Goal: Transaction & Acquisition: Book appointment/travel/reservation

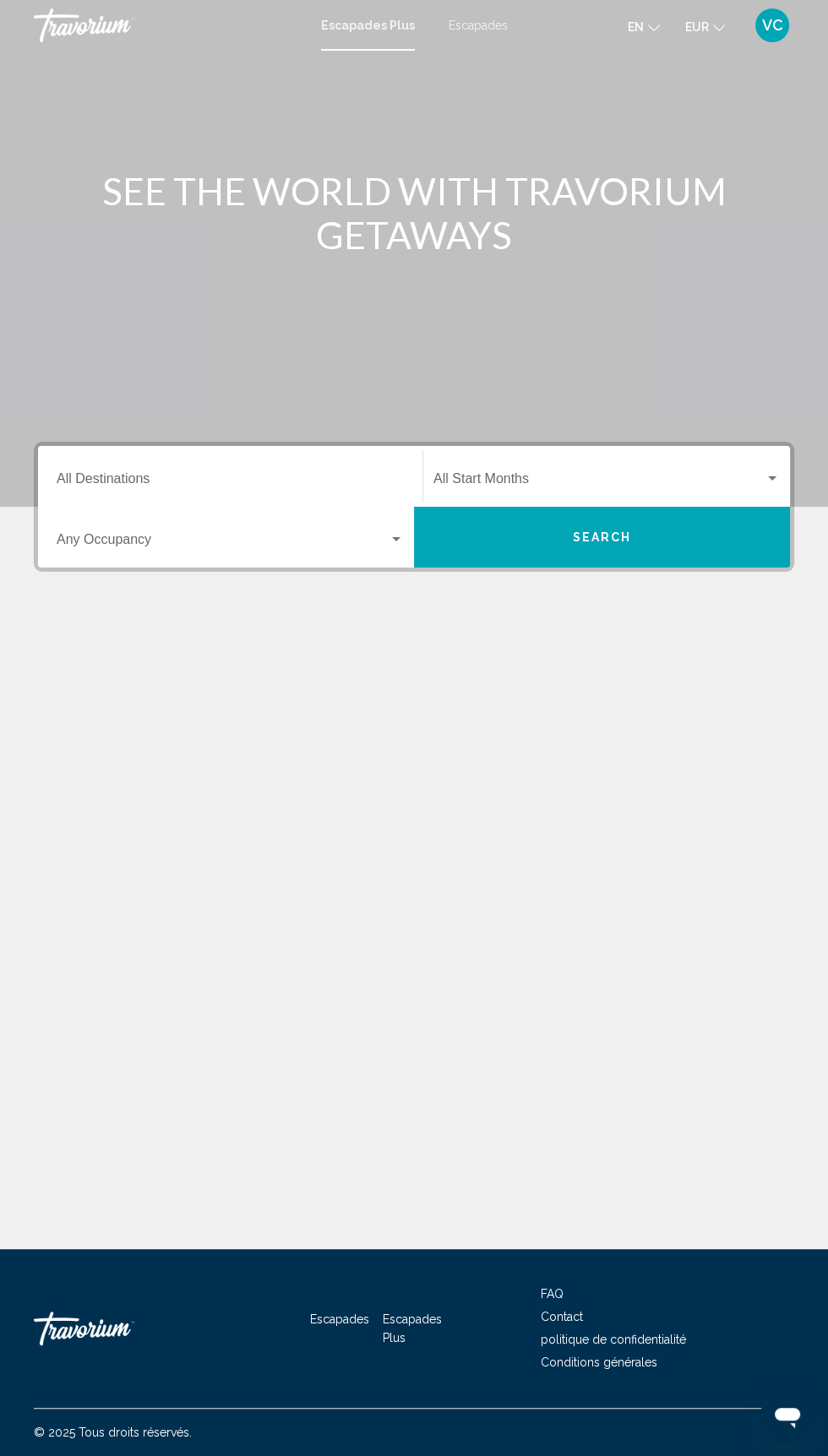
click at [313, 475] on input "Destination All Destinations" at bounding box center [230, 482] width 347 height 16
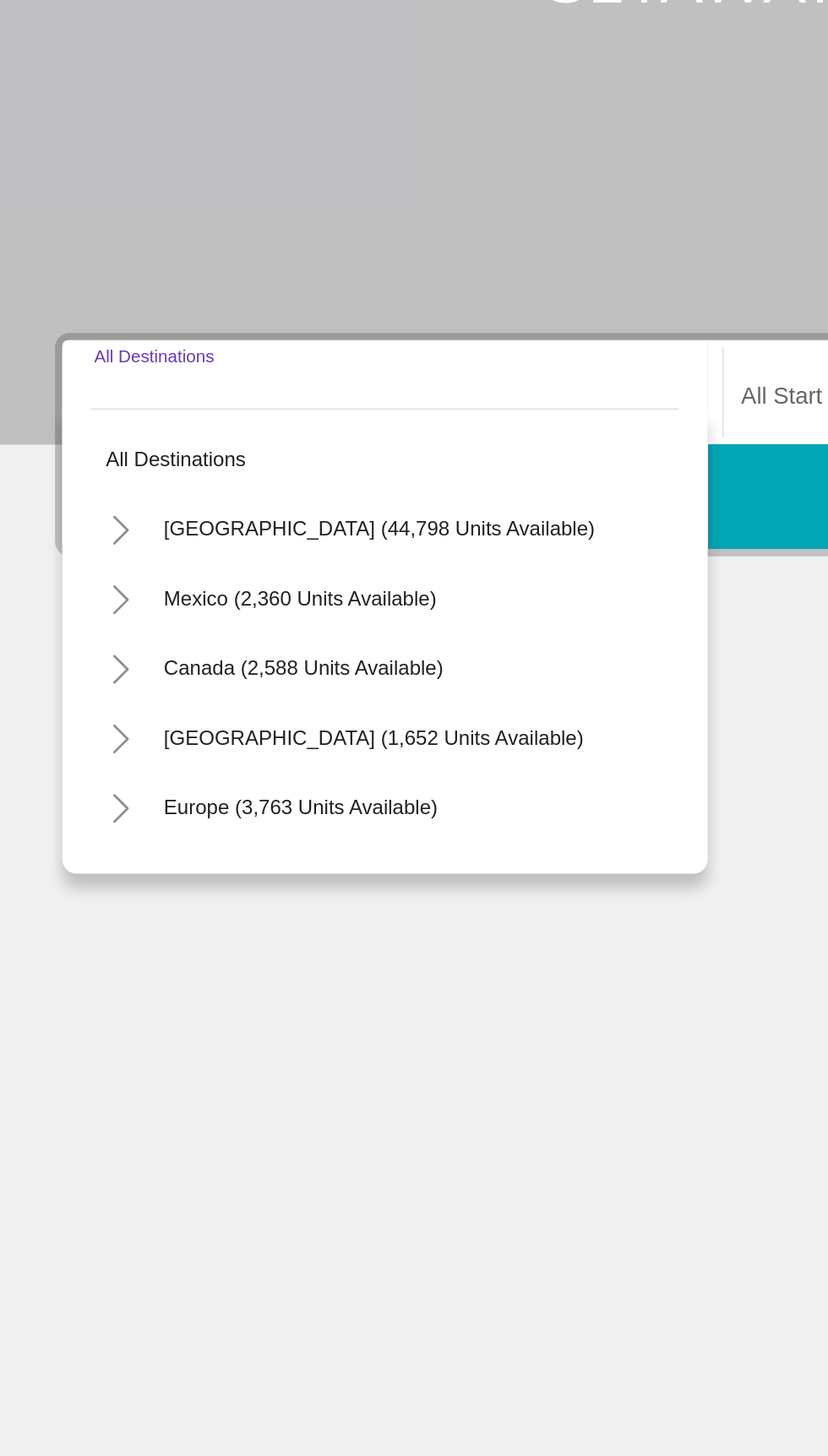
scroll to position [140, 0]
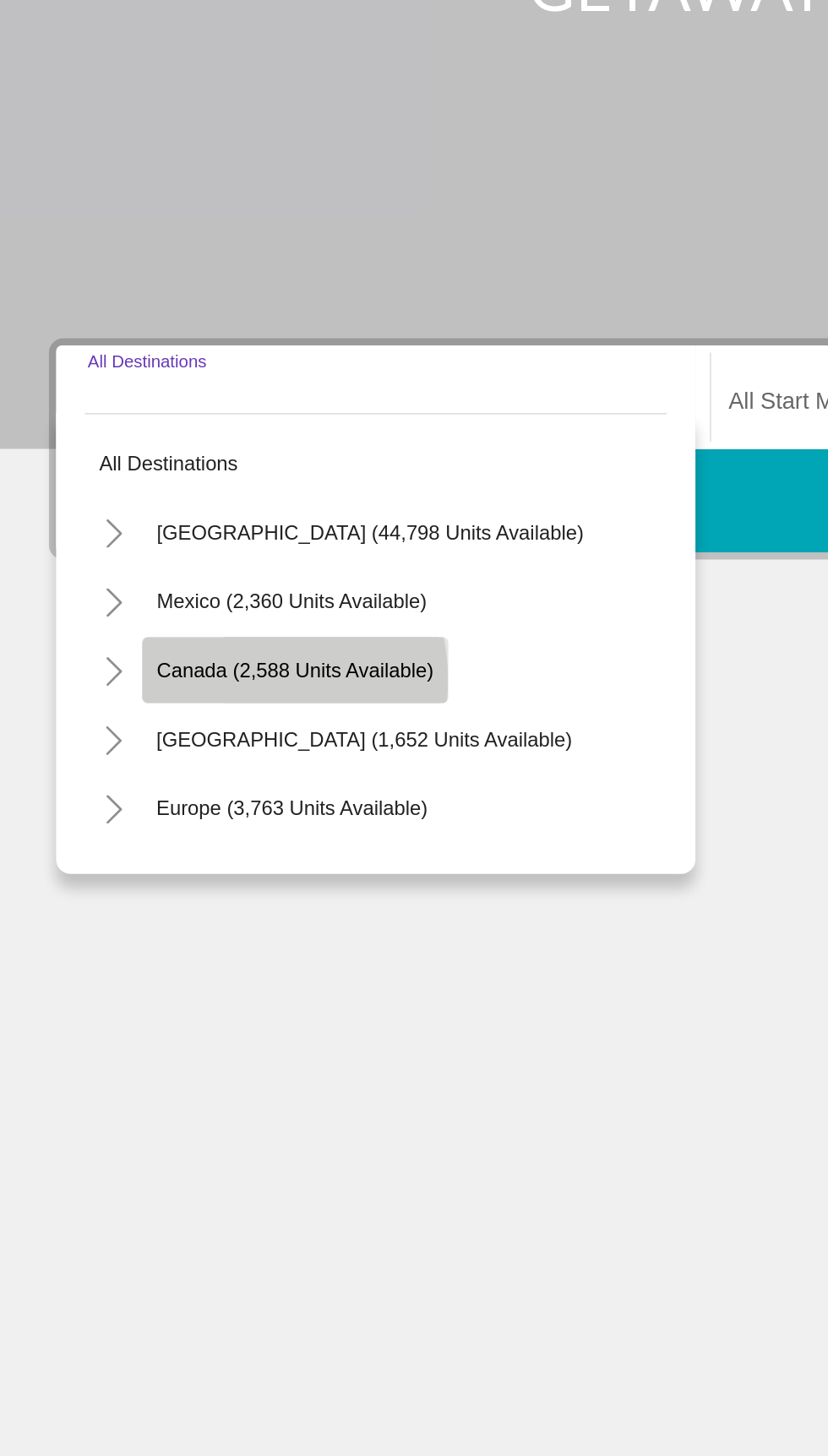
click at [139, 630] on span "Canada (2,588 units available)" at bounding box center [178, 637] width 163 height 14
type input "**********"
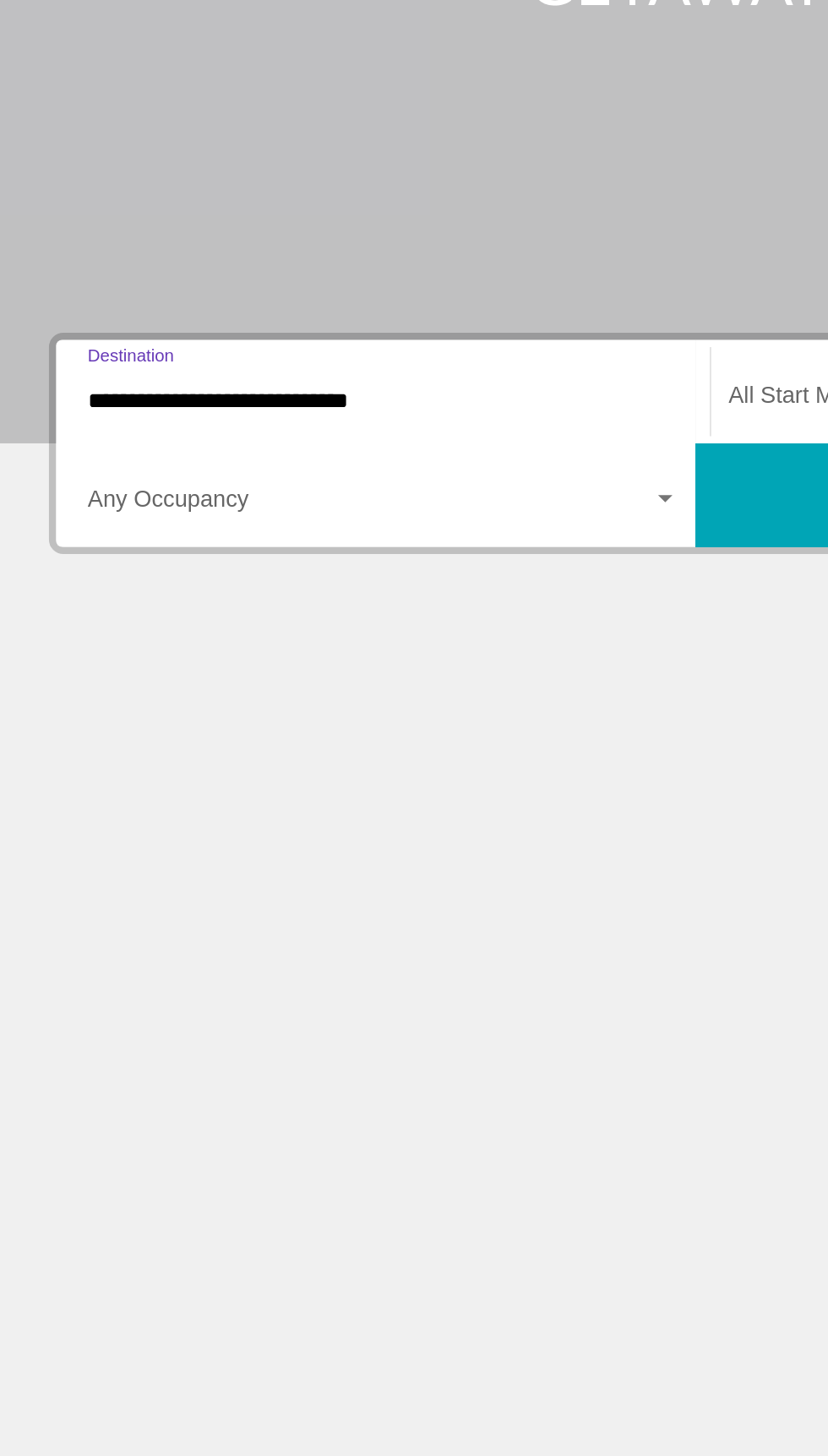
click at [358, 614] on div "Contenu principal" at bounding box center [414, 677] width 760 height 127
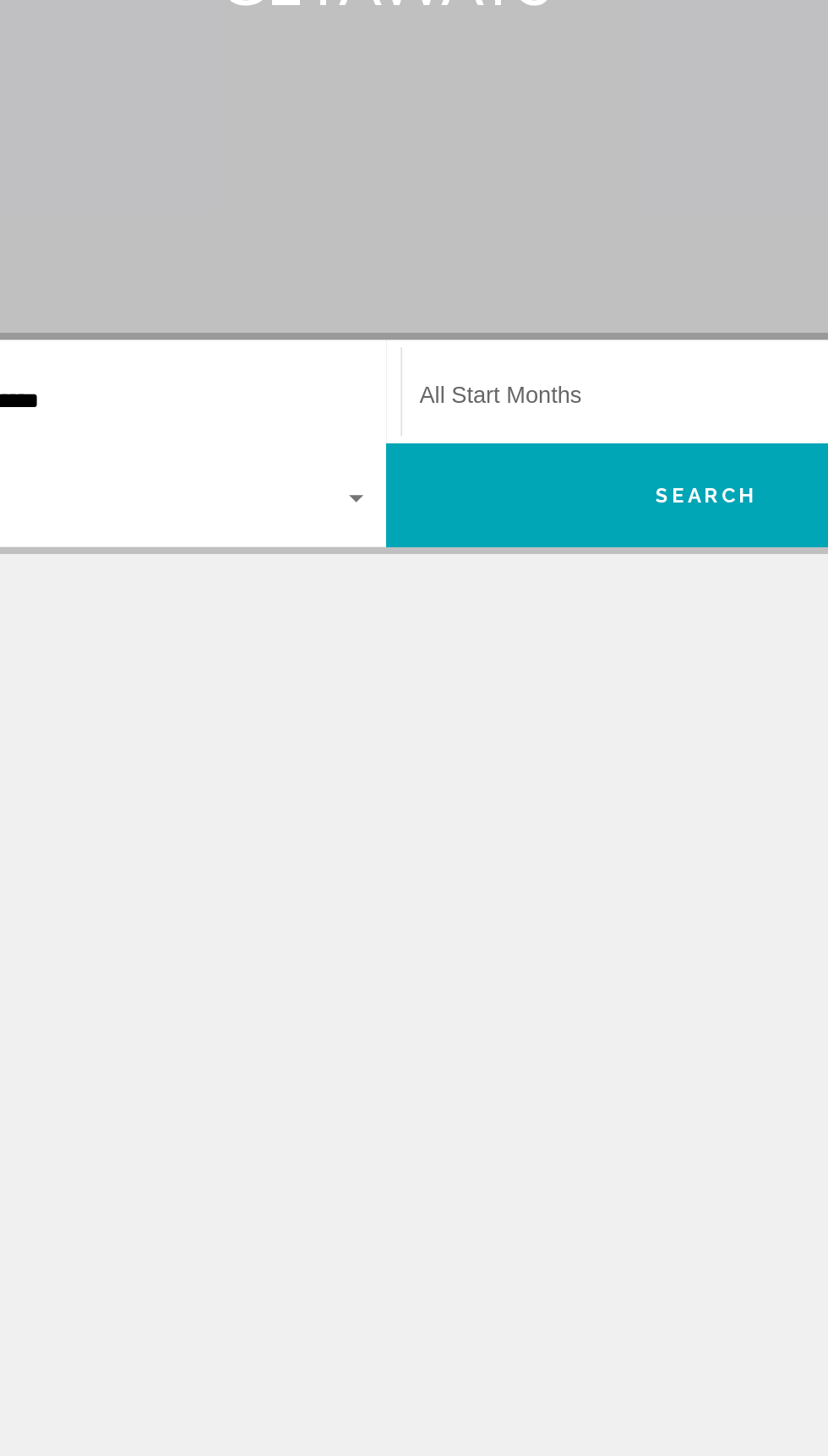
click at [550, 475] on span "Widget de recherche" at bounding box center [599, 482] width 331 height 16
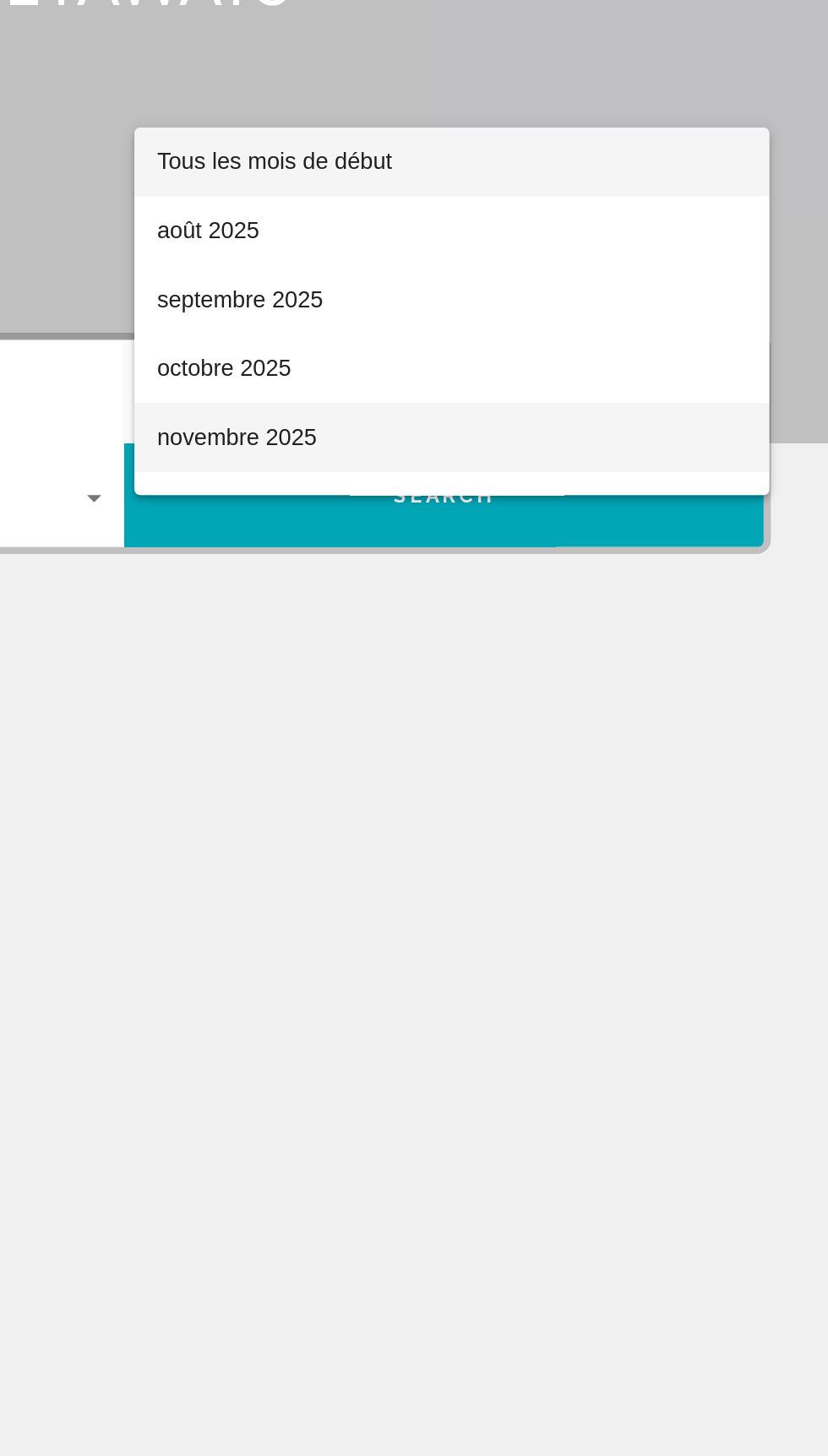
click at [522, 501] on font "novembre 2025" at bounding box center [480, 503] width 94 height 15
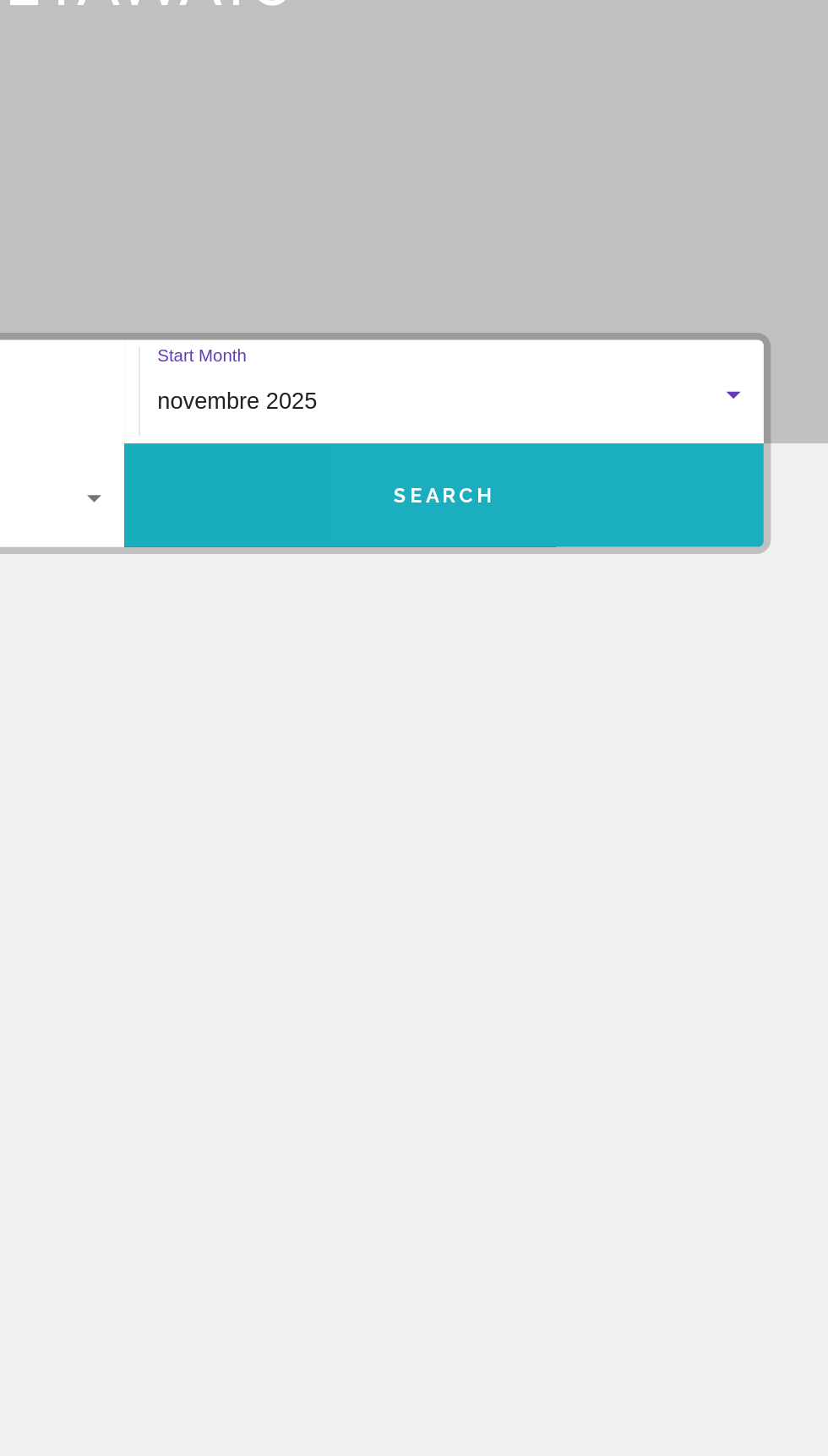
click at [638, 507] on button "Search" at bounding box center [601, 537] width 376 height 61
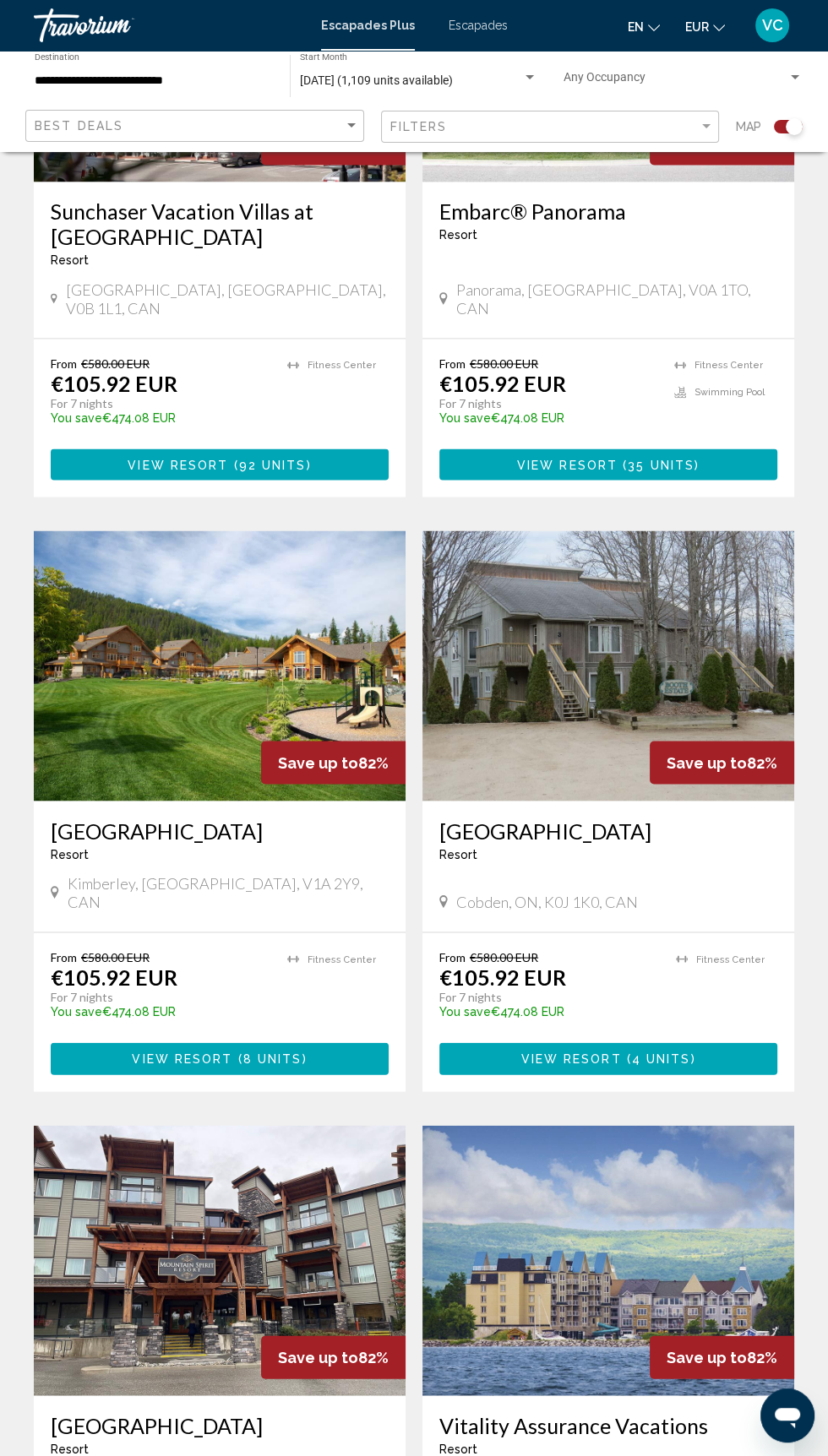
scroll to position [2757, 0]
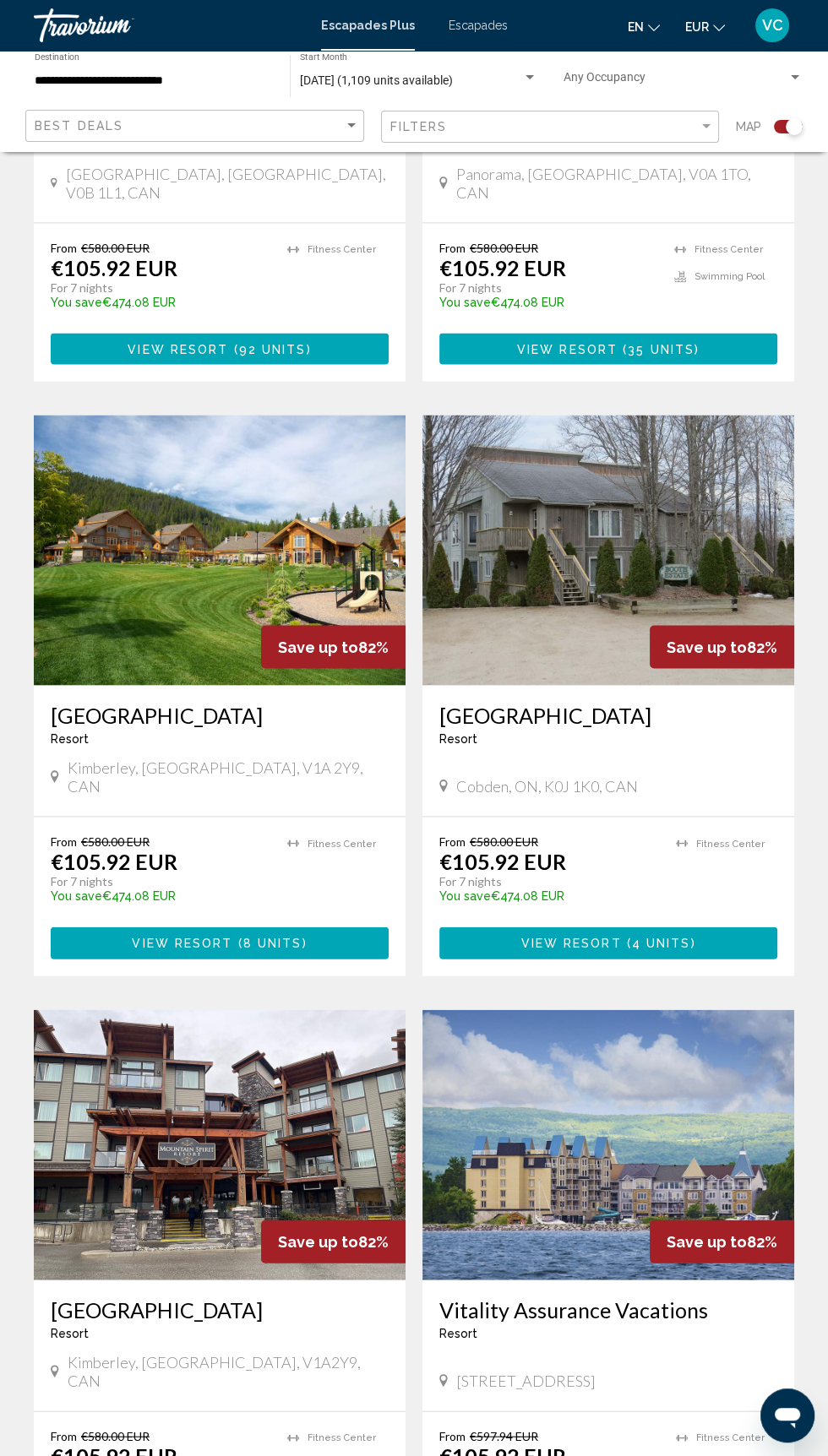
scroll to position [2621, 0]
click at [781, 126] on div "Search widget" at bounding box center [788, 127] width 28 height 14
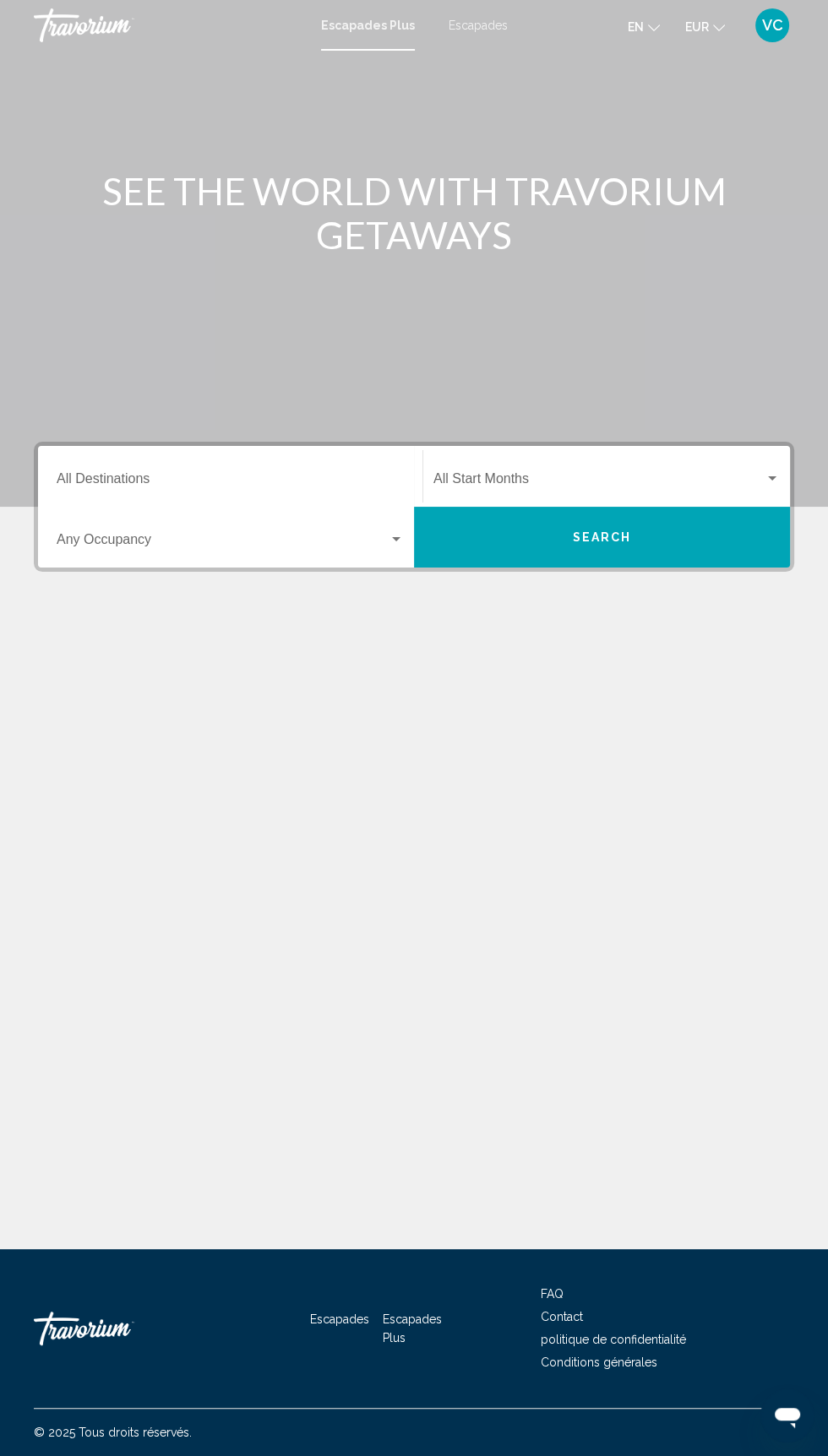
click at [562, 482] on span "Widget de recherche" at bounding box center [599, 482] width 331 height 16
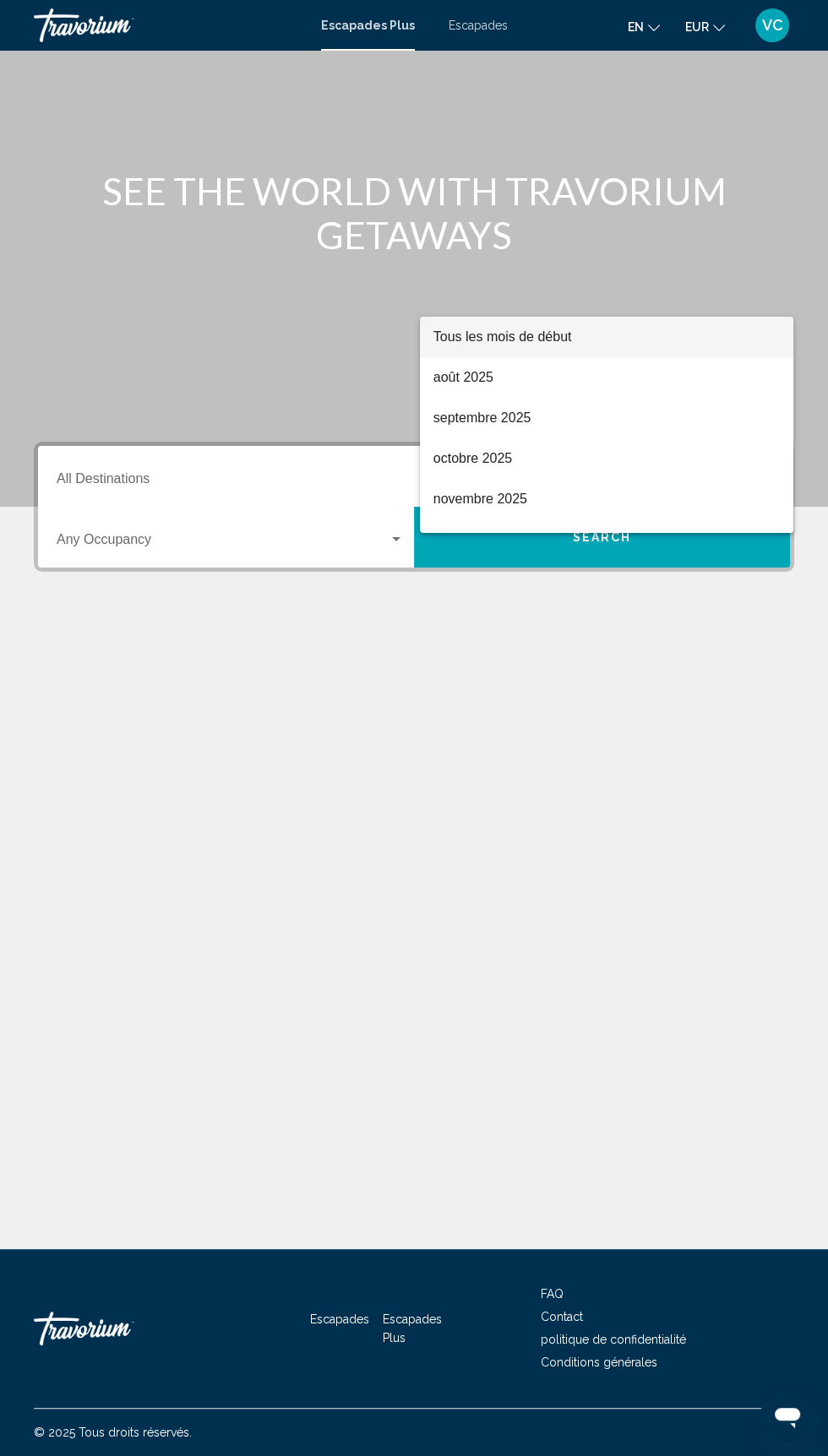
scroll to position [145, 0]
click at [510, 456] on font "octobre 2025" at bounding box center [472, 458] width 78 height 15
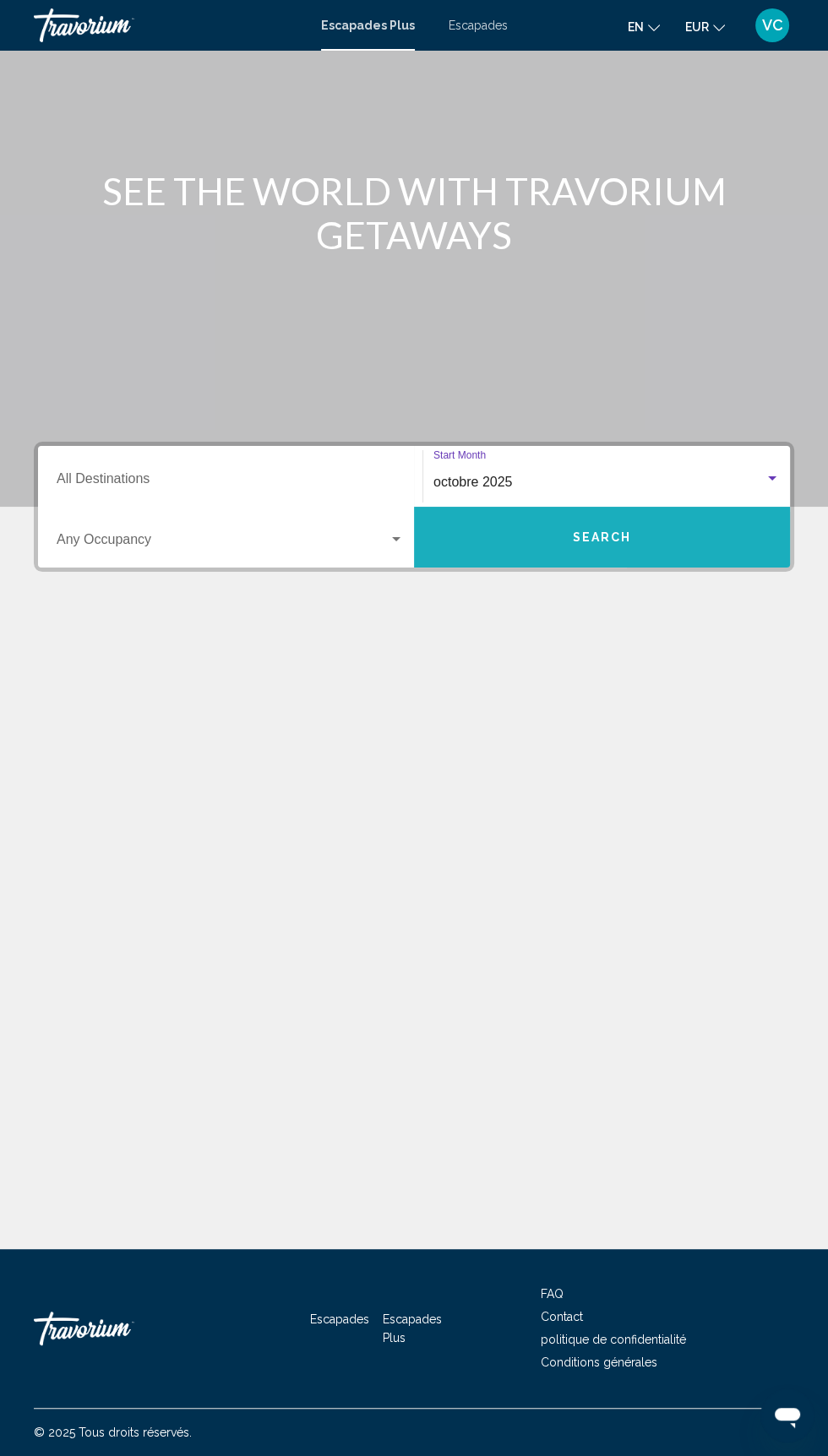
click at [646, 507] on button "Search" at bounding box center [601, 537] width 376 height 61
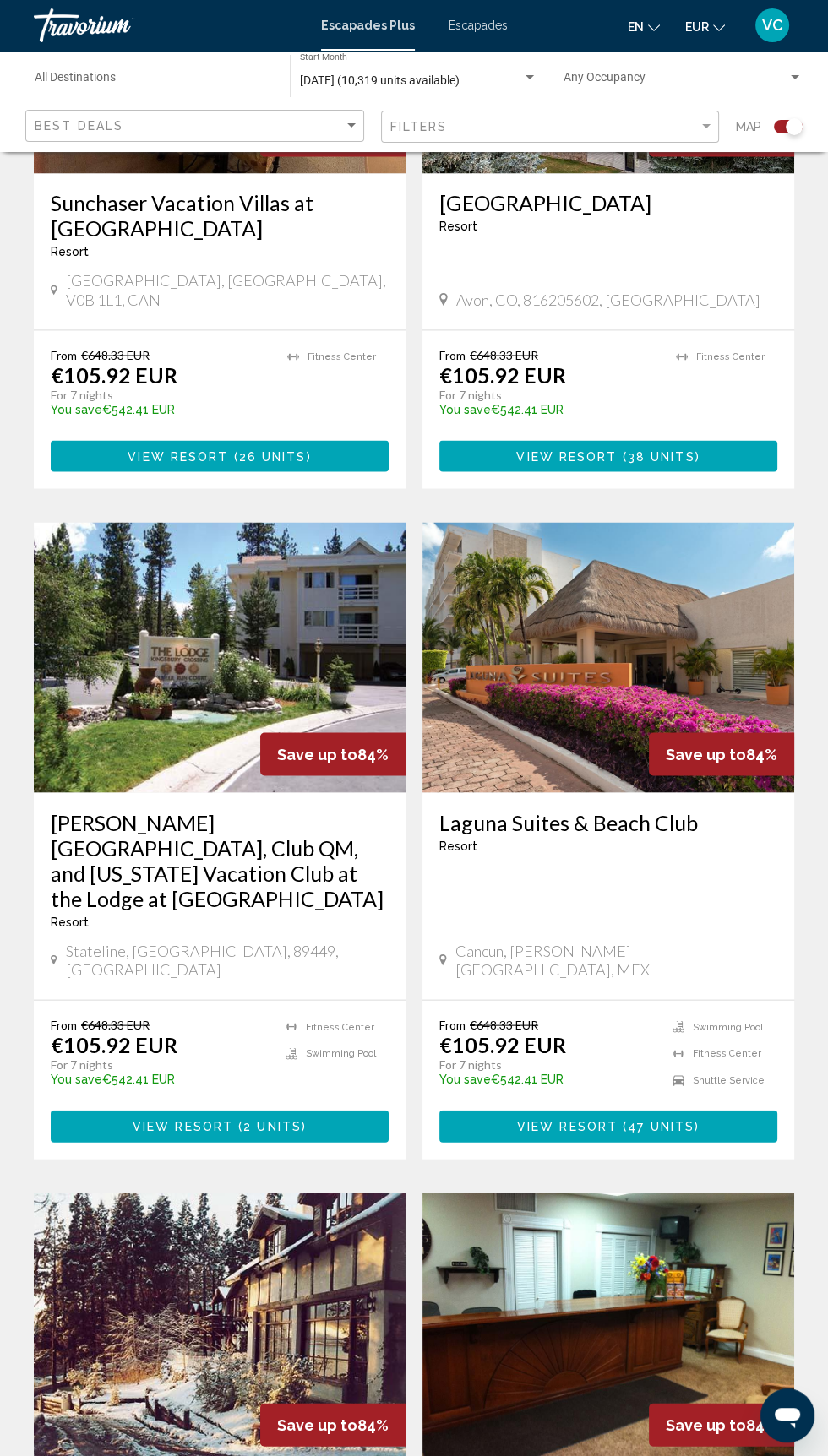
scroll to position [2501, 0]
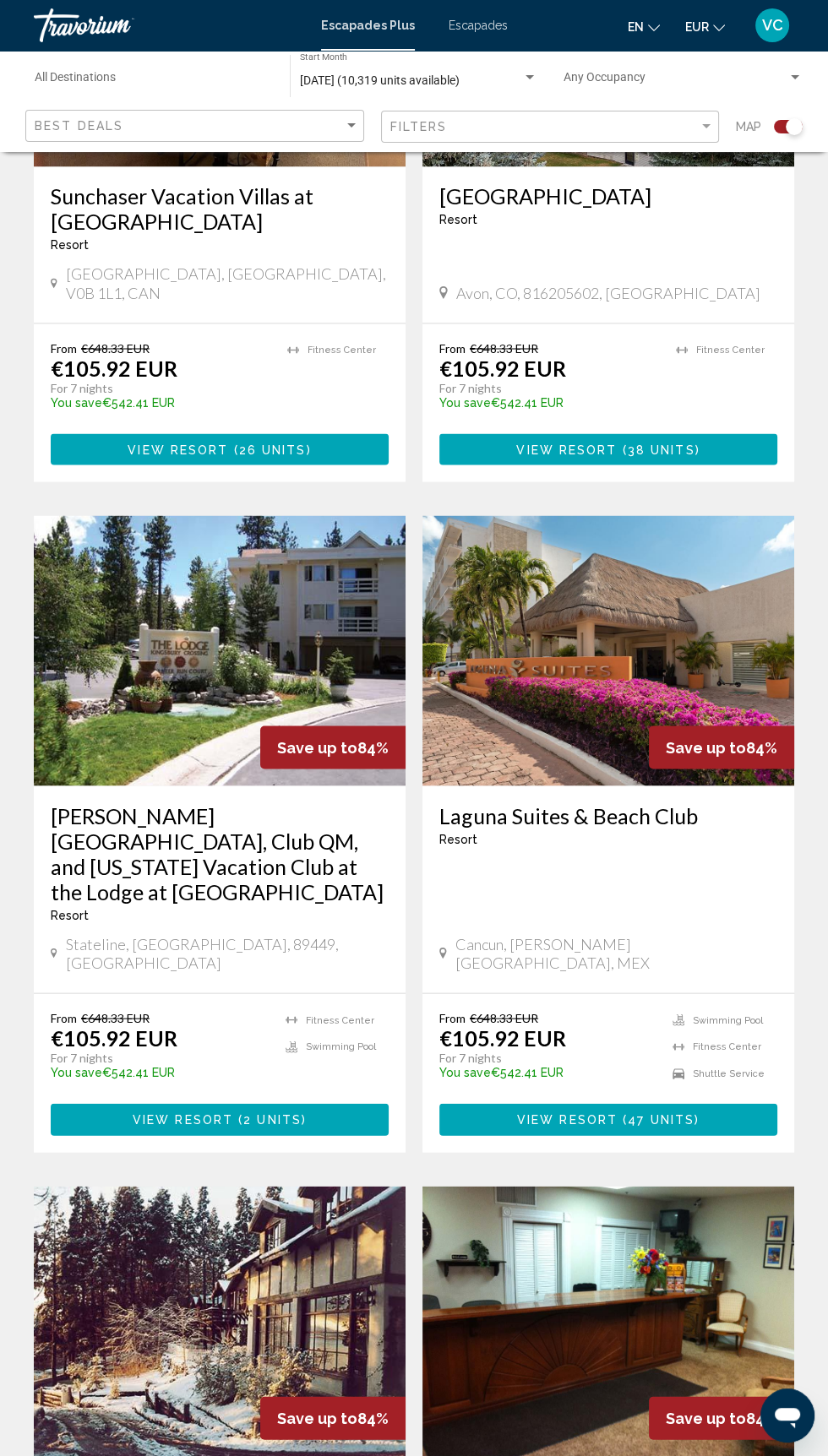
click at [610, 635] on img "Contenu principal" at bounding box center [607, 650] width 371 height 271
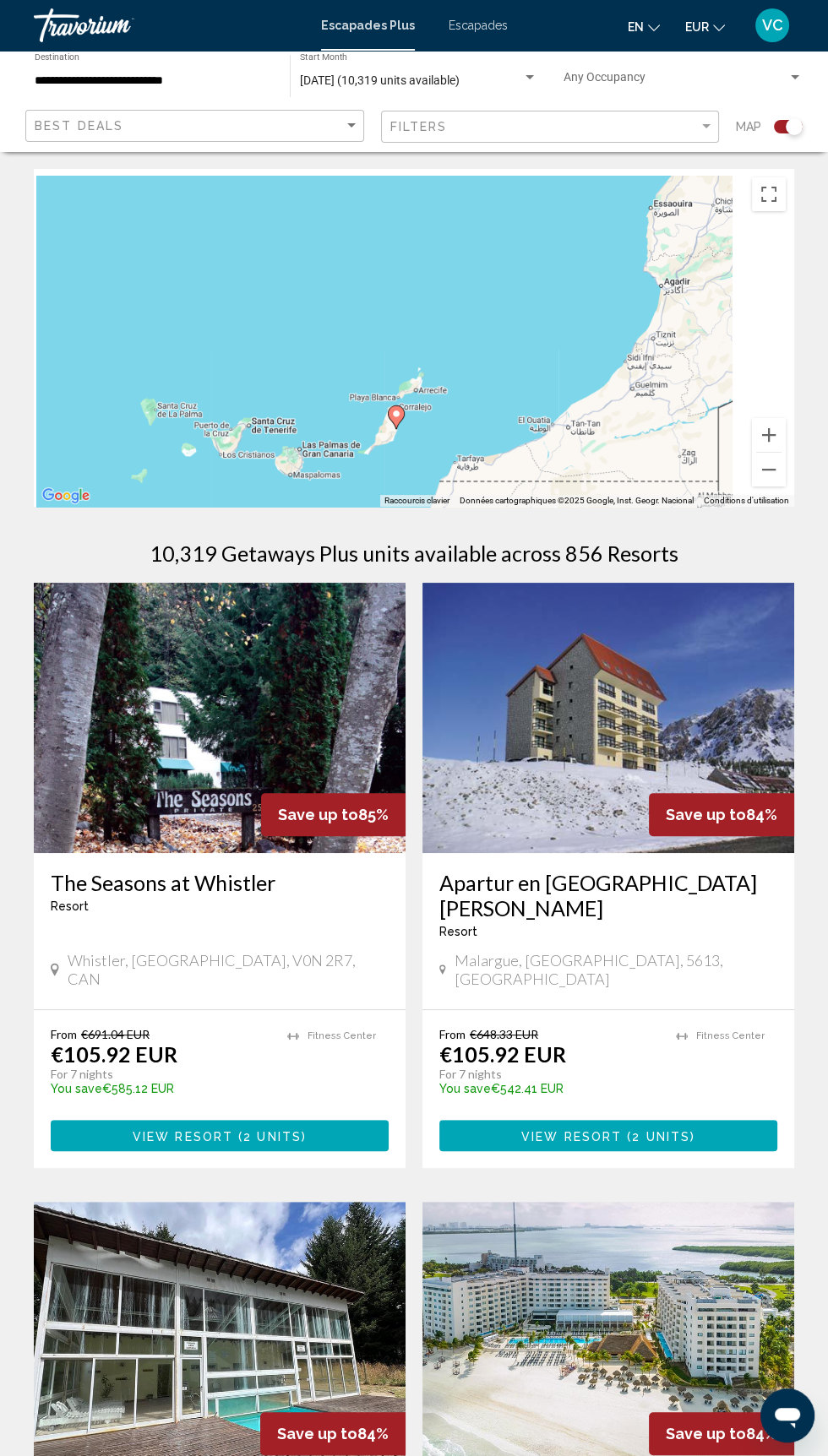
click at [389, 449] on div "Pour activer le glissement avec le clavier, appuyez sur Alt+Entrée. Une fois ce…" at bounding box center [414, 338] width 760 height 338
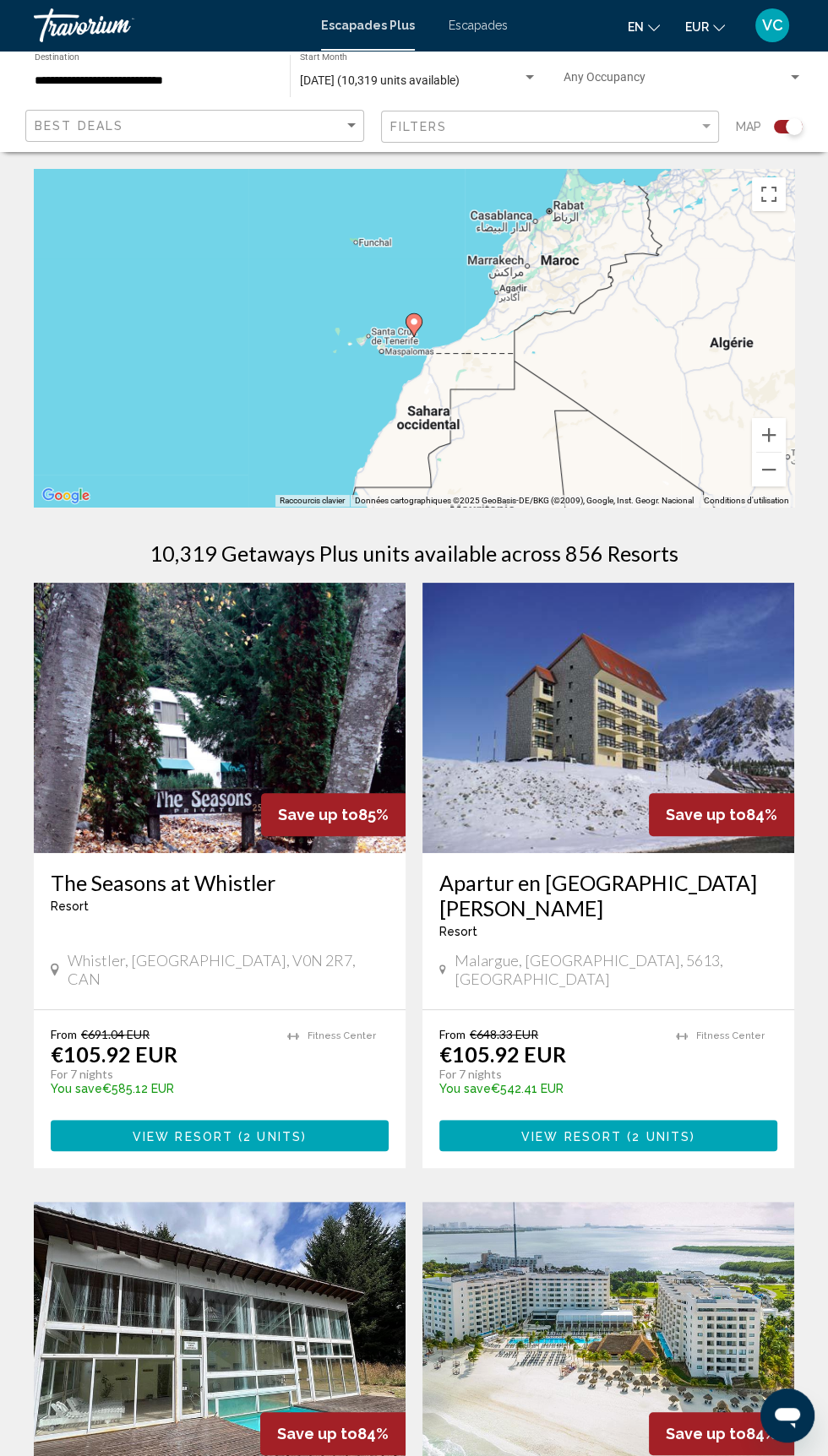
type input "**********"
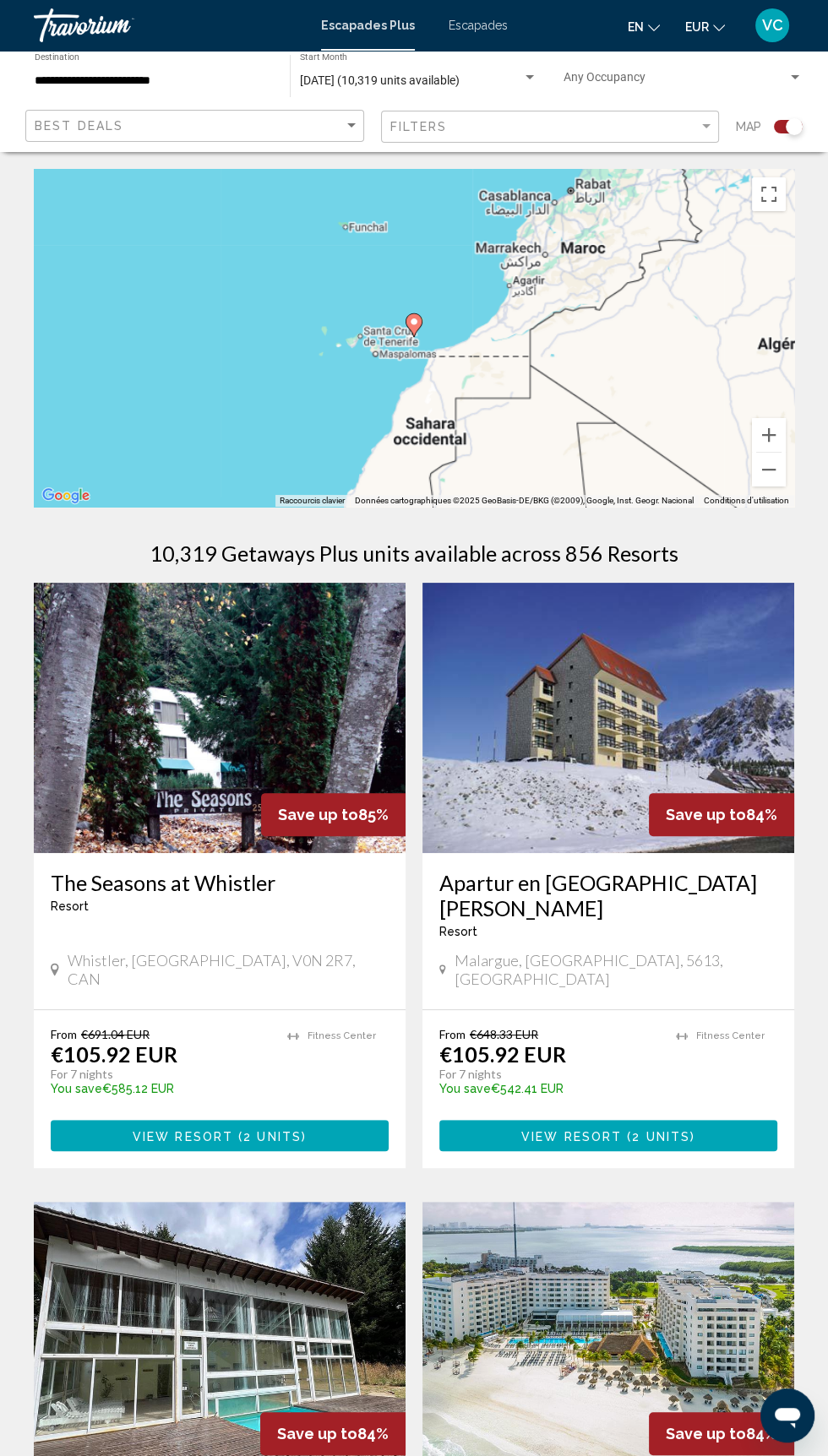
click at [415, 325] on image "Contenu principal" at bounding box center [414, 322] width 10 height 10
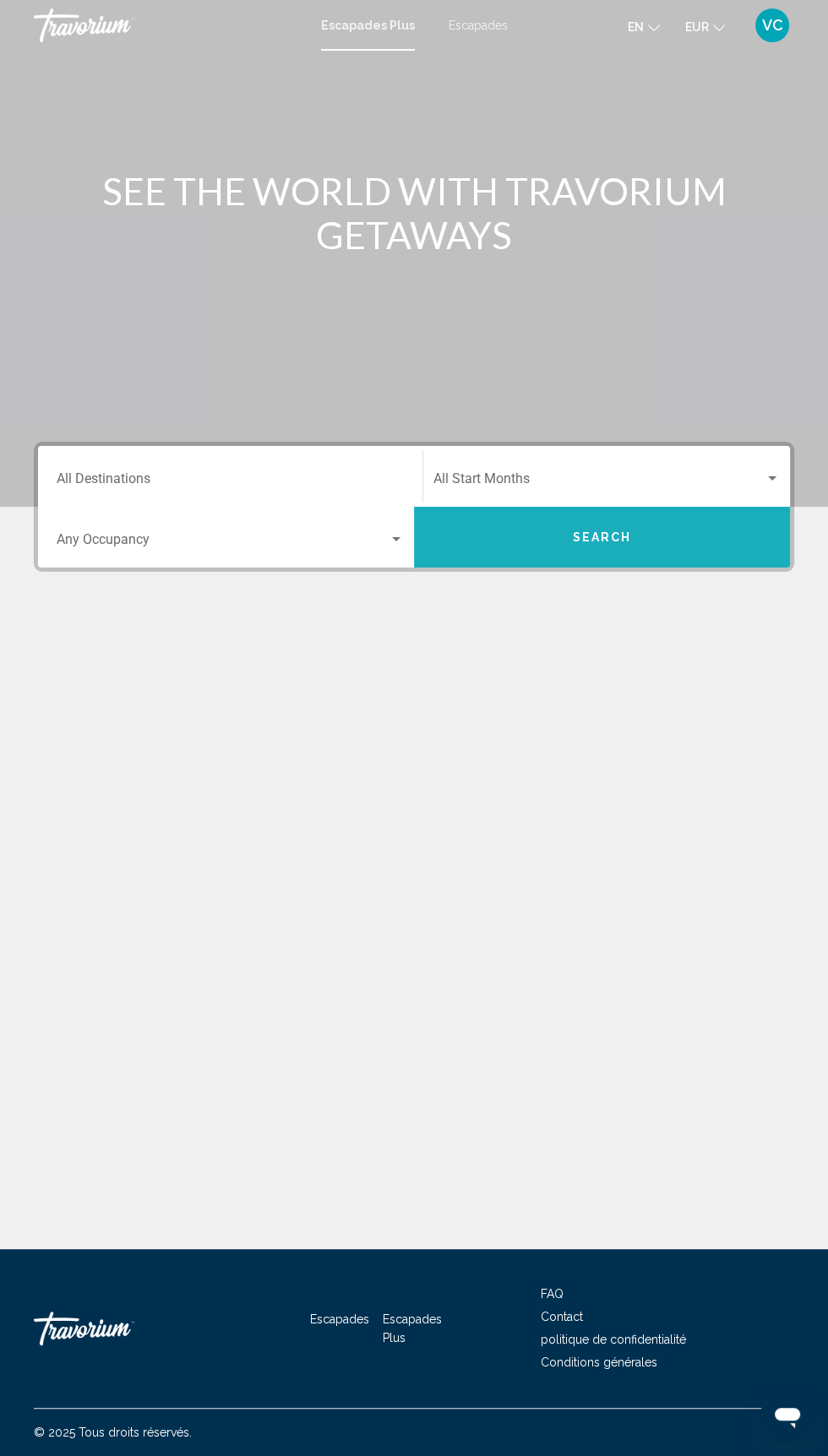
click at [613, 545] on button "Search" at bounding box center [601, 537] width 376 height 61
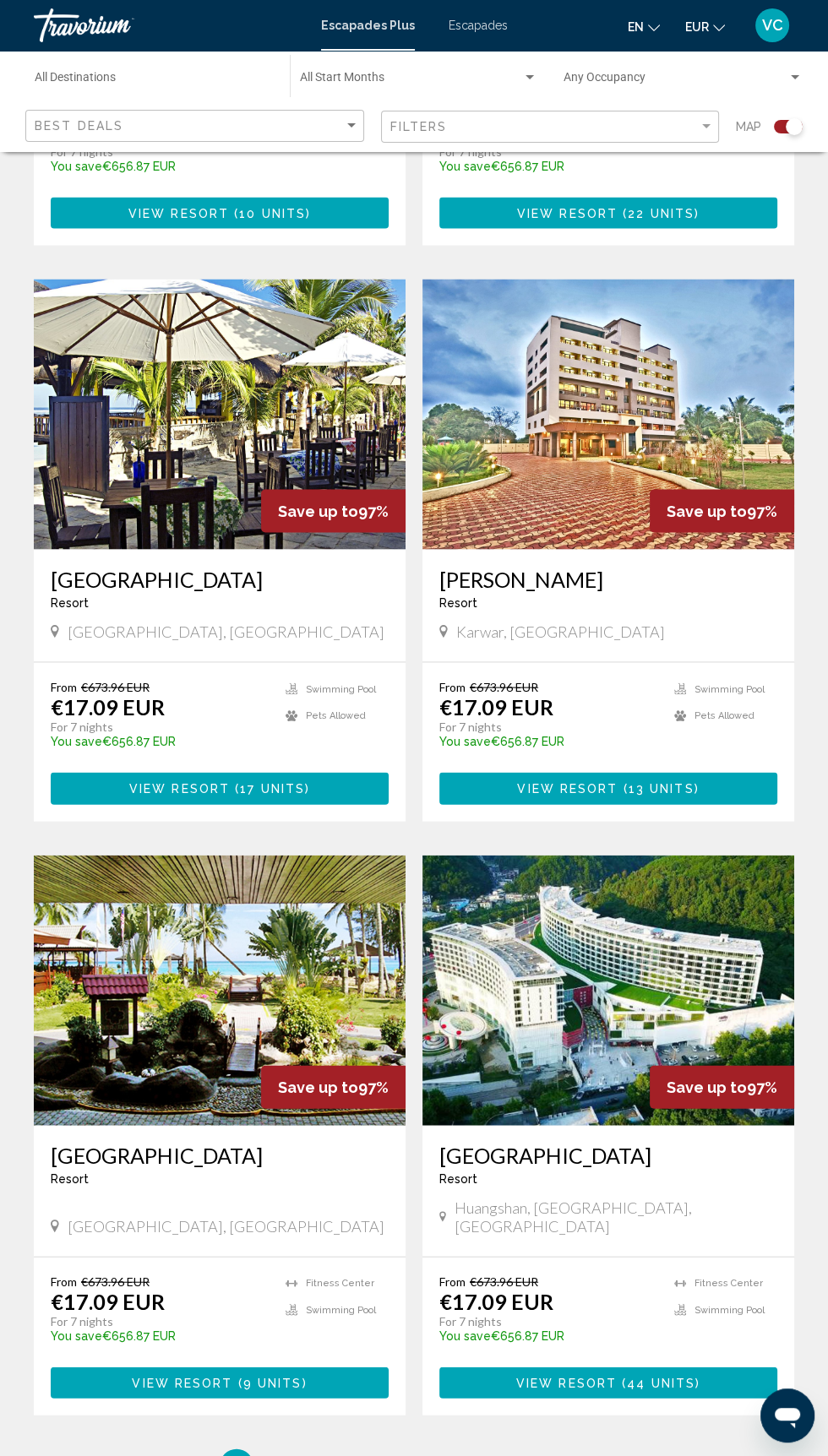
scroll to position [2757, 0]
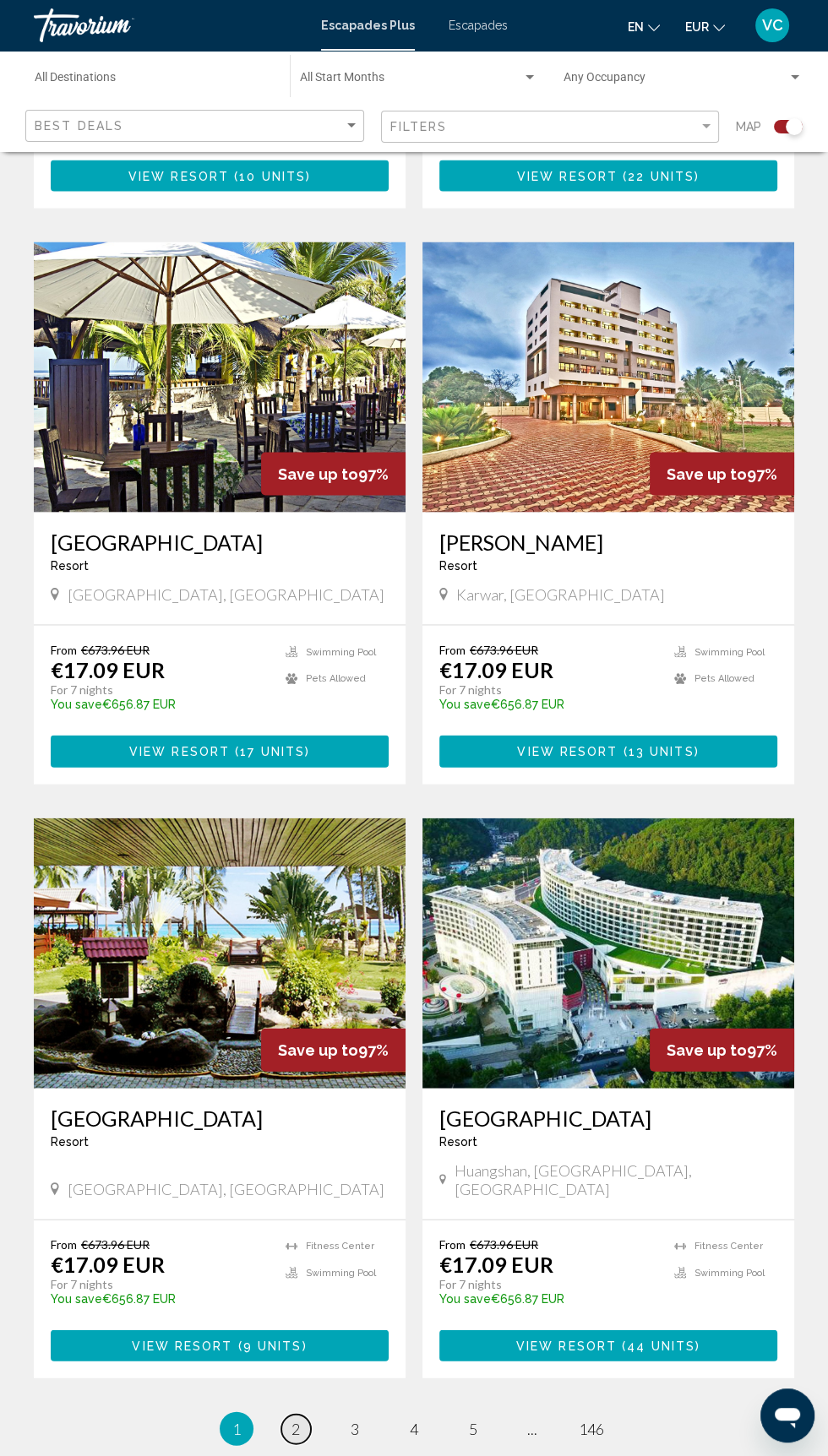
click at [295, 1419] on span "2" at bounding box center [296, 1428] width 9 height 19
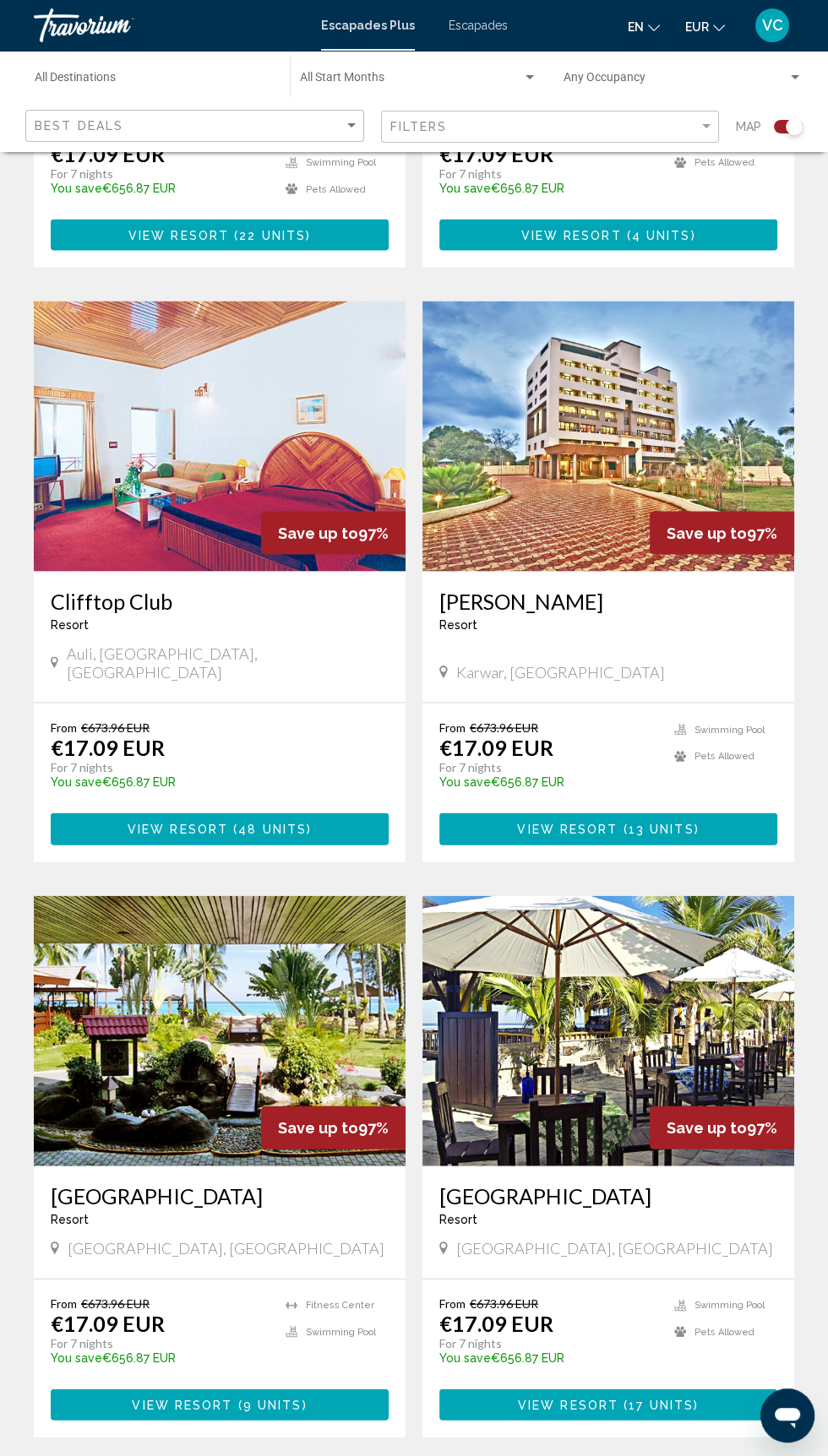
scroll to position [2668, 0]
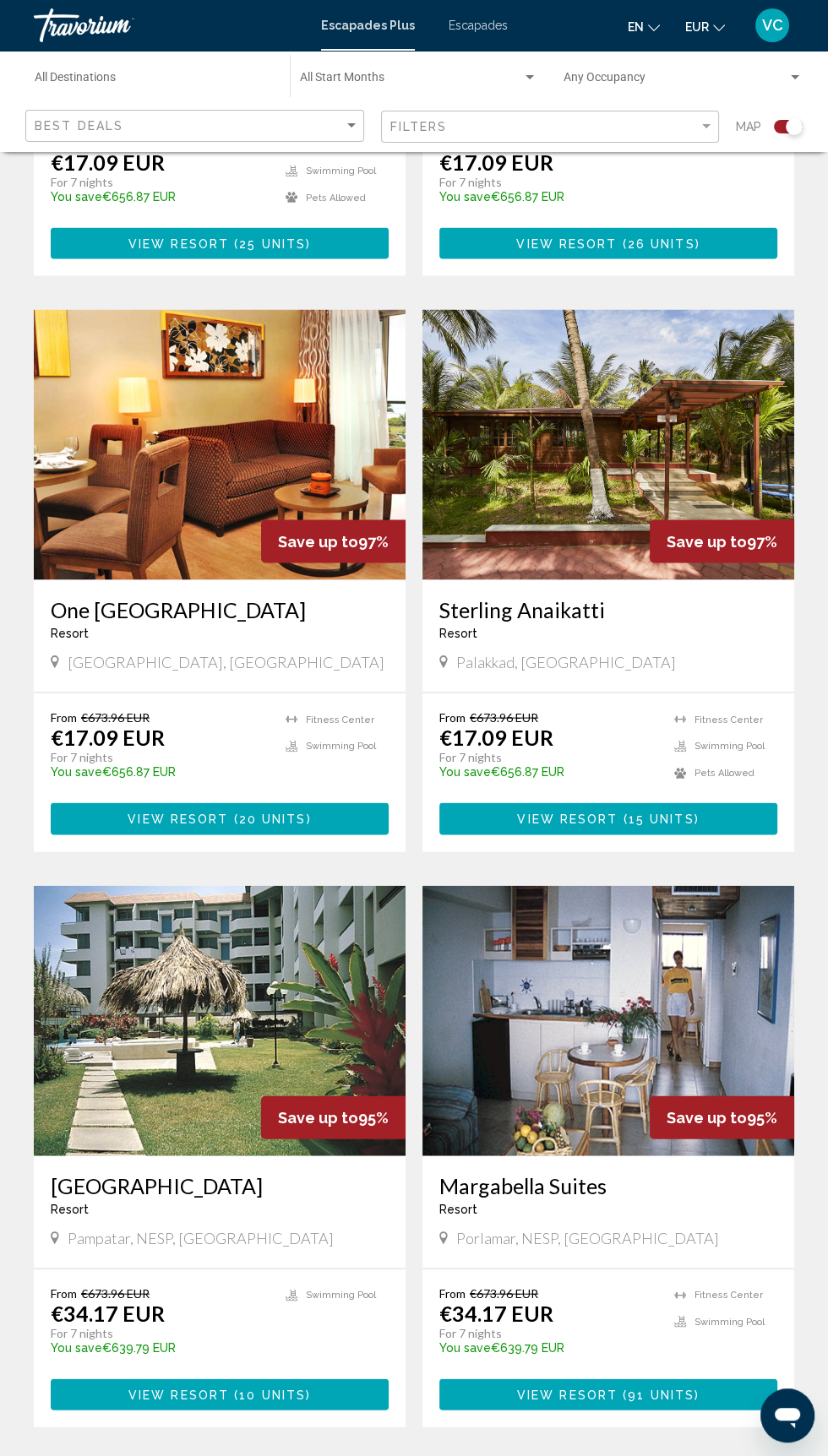
scroll to position [2706, 0]
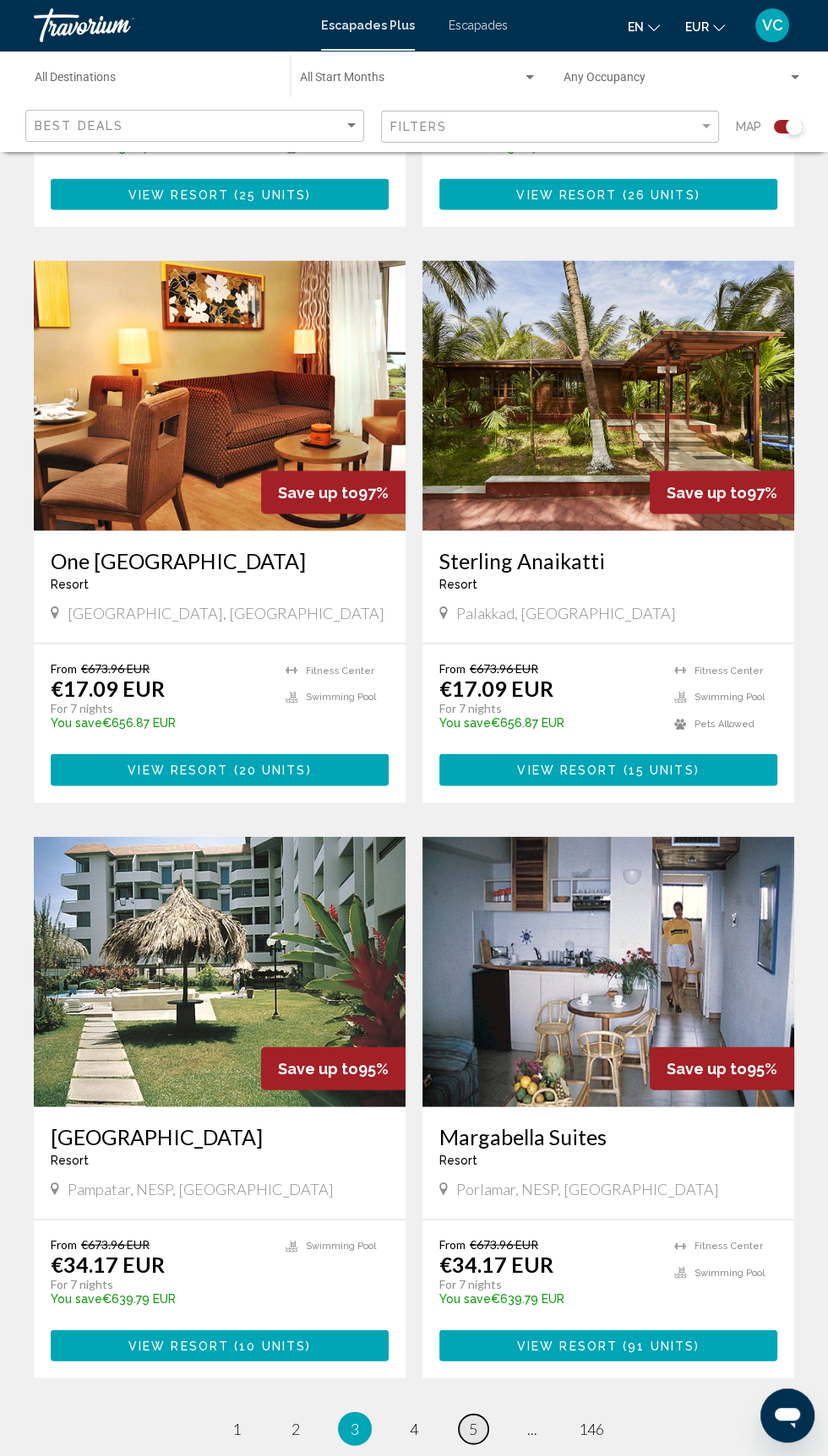
click at [465, 1414] on link "page 5" at bounding box center [473, 1428] width 29 height 29
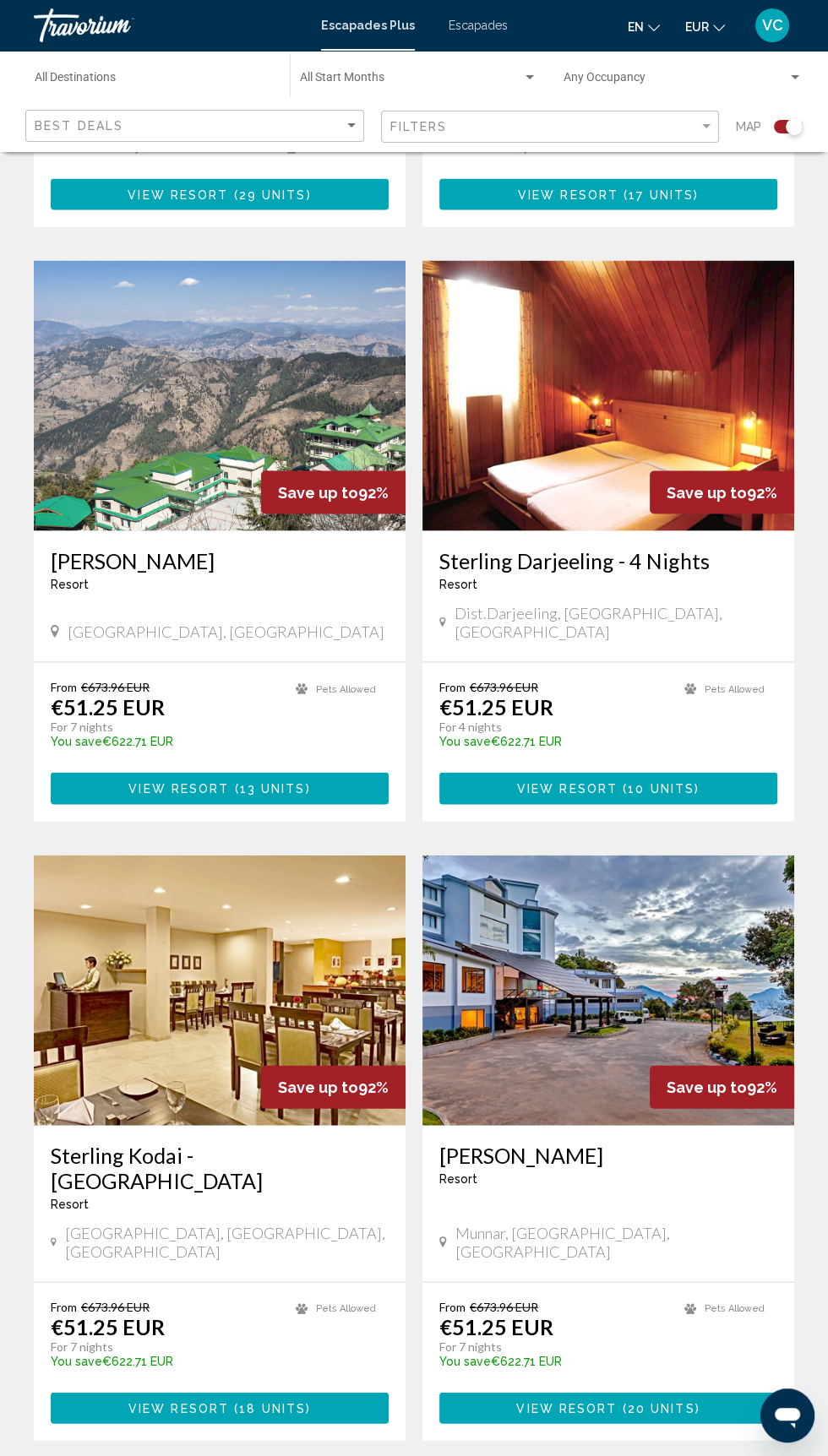
scroll to position [2706, 0]
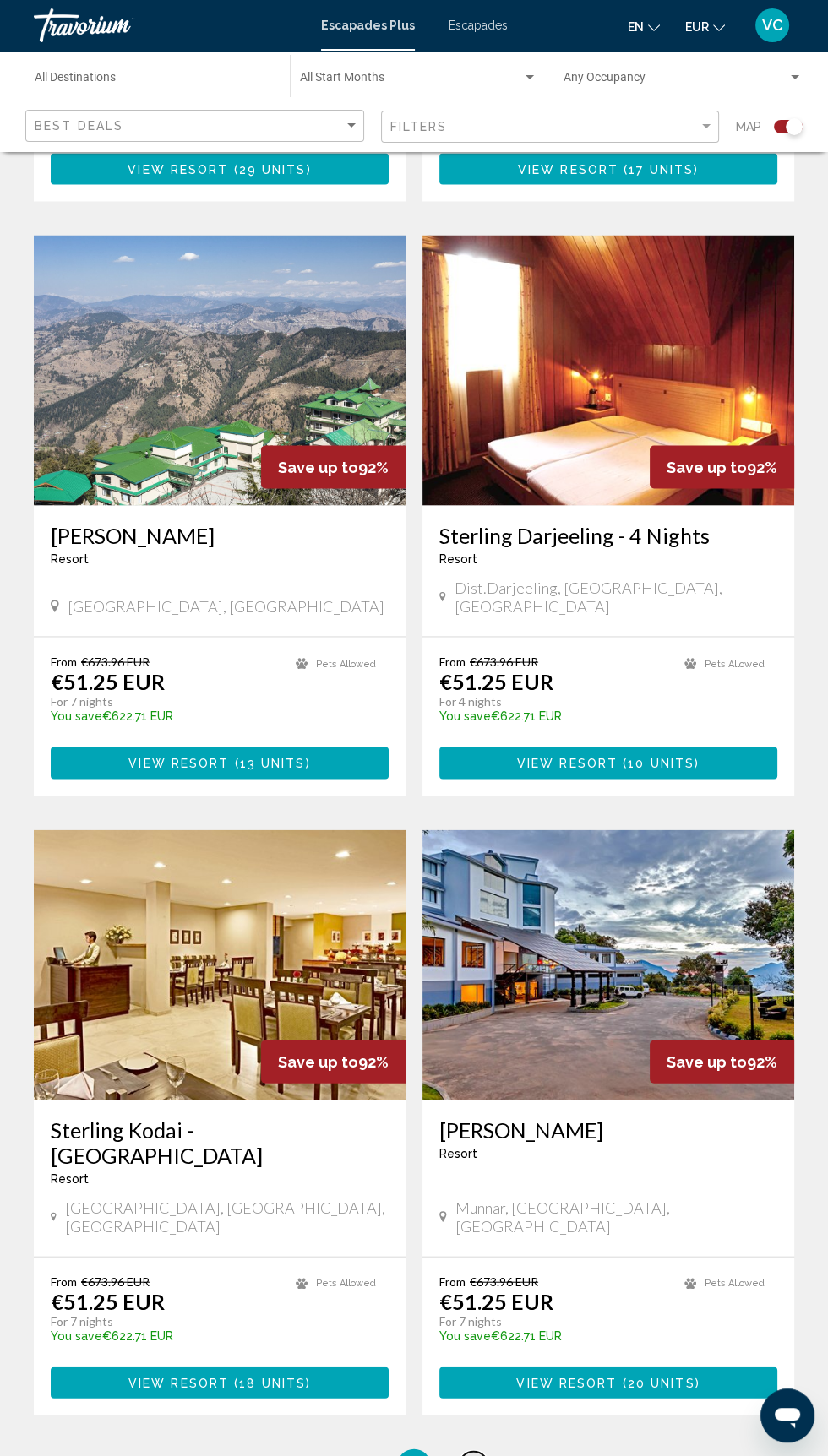
click at [480, 1452] on link "page 6" at bounding box center [473, 1466] width 29 height 29
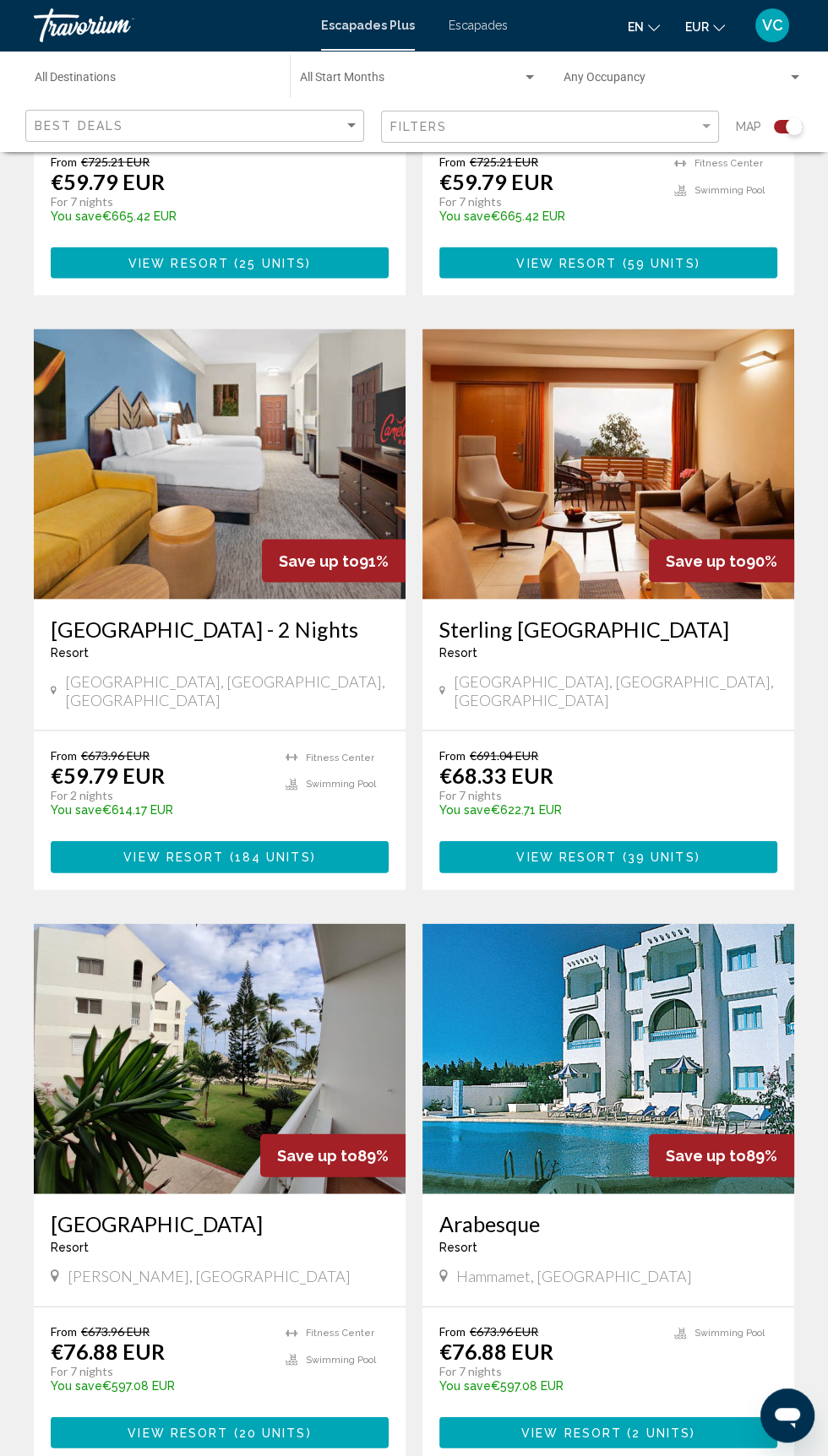
scroll to position [2731, 0]
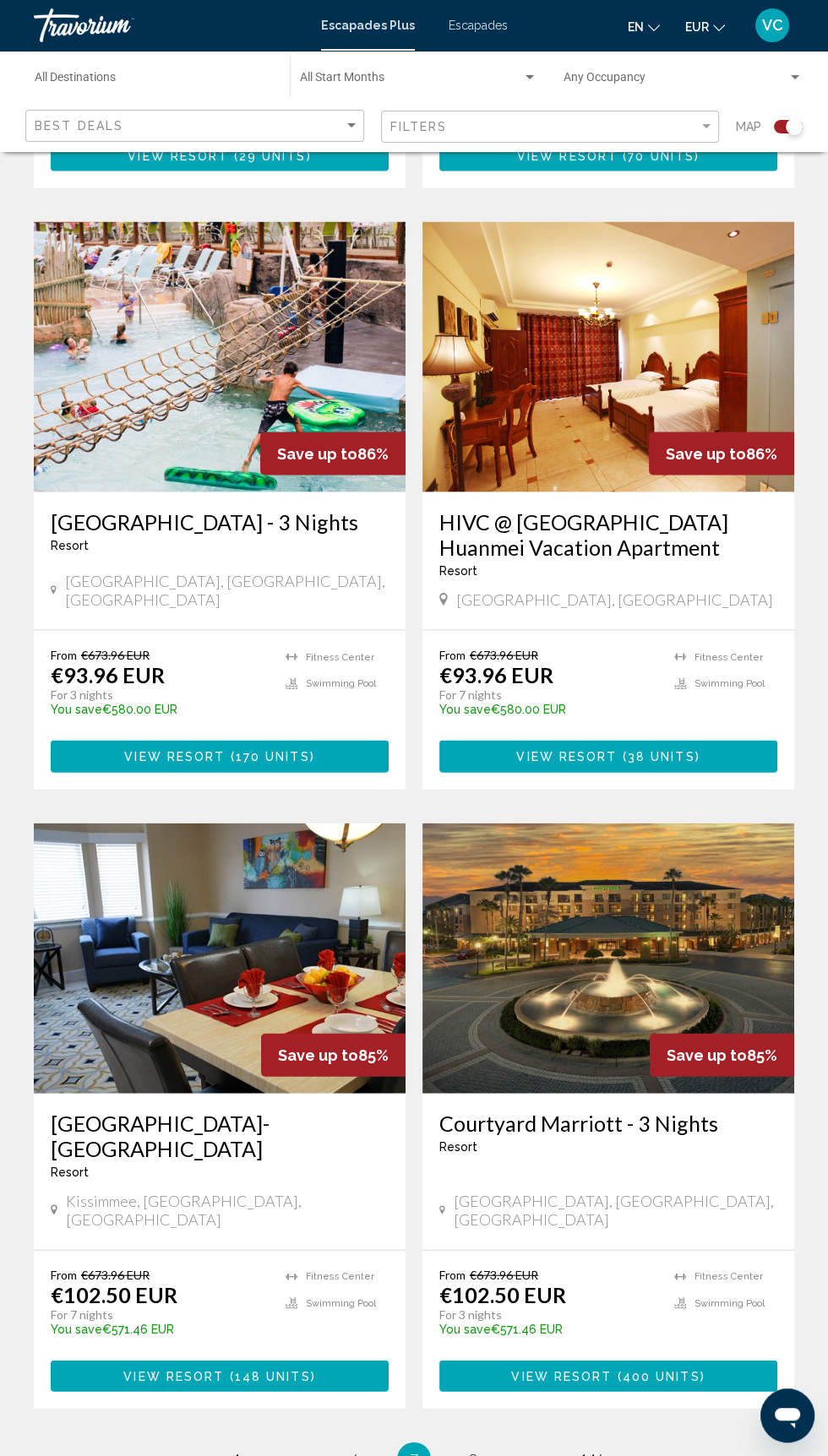
scroll to position [2782, 0]
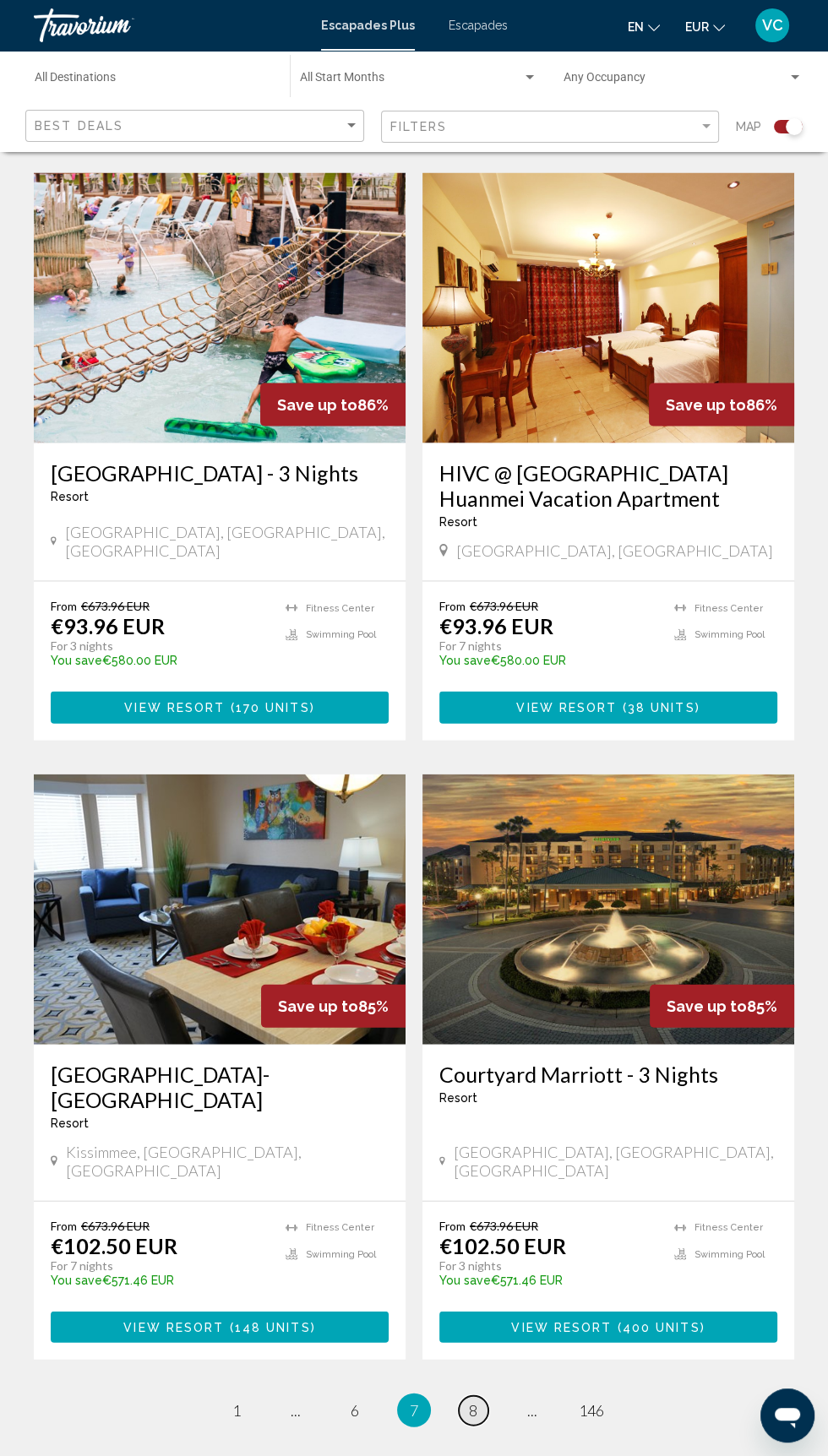
click at [473, 1401] on span "8" at bounding box center [473, 1410] width 9 height 19
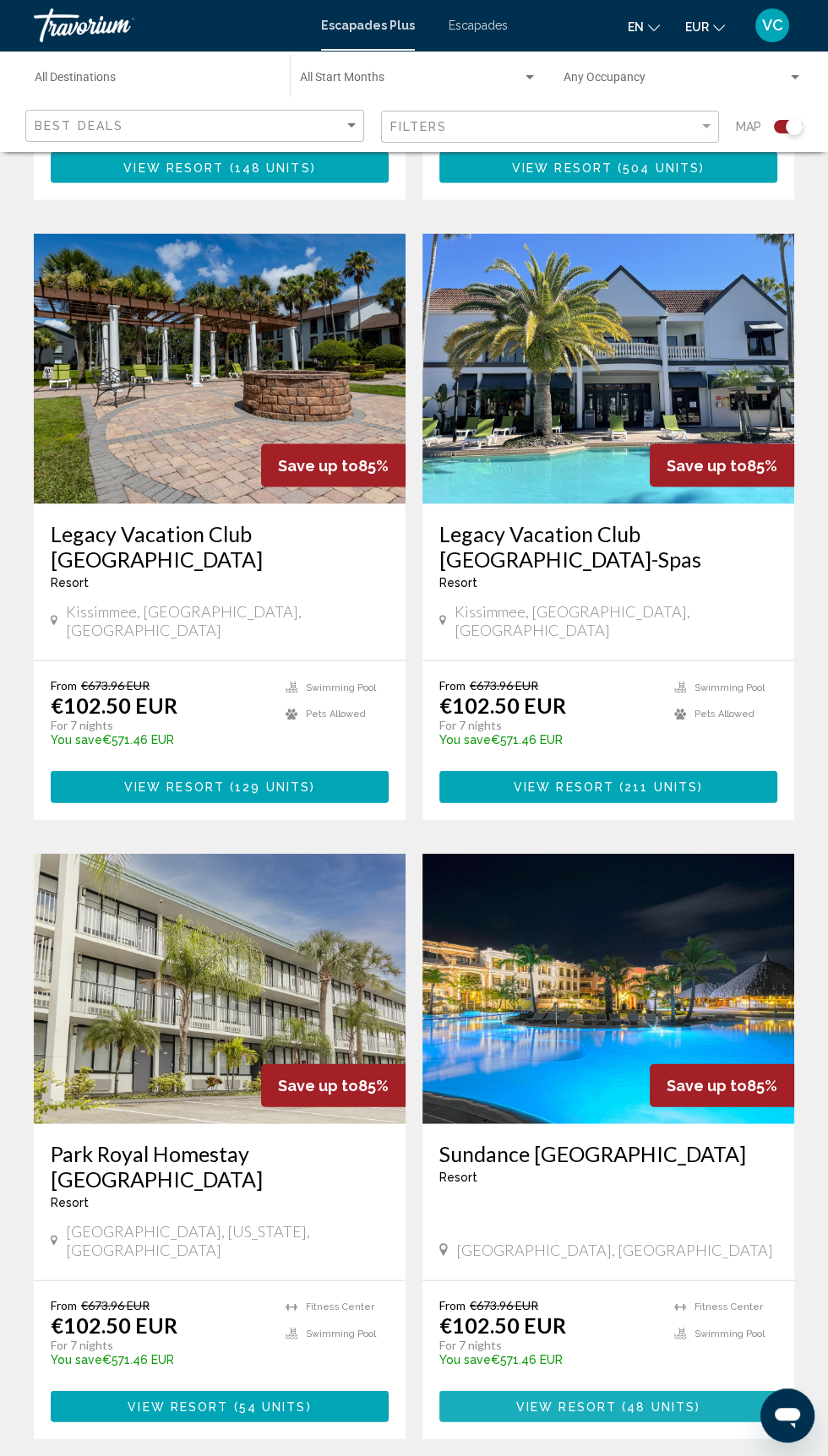
scroll to position [2808, 0]
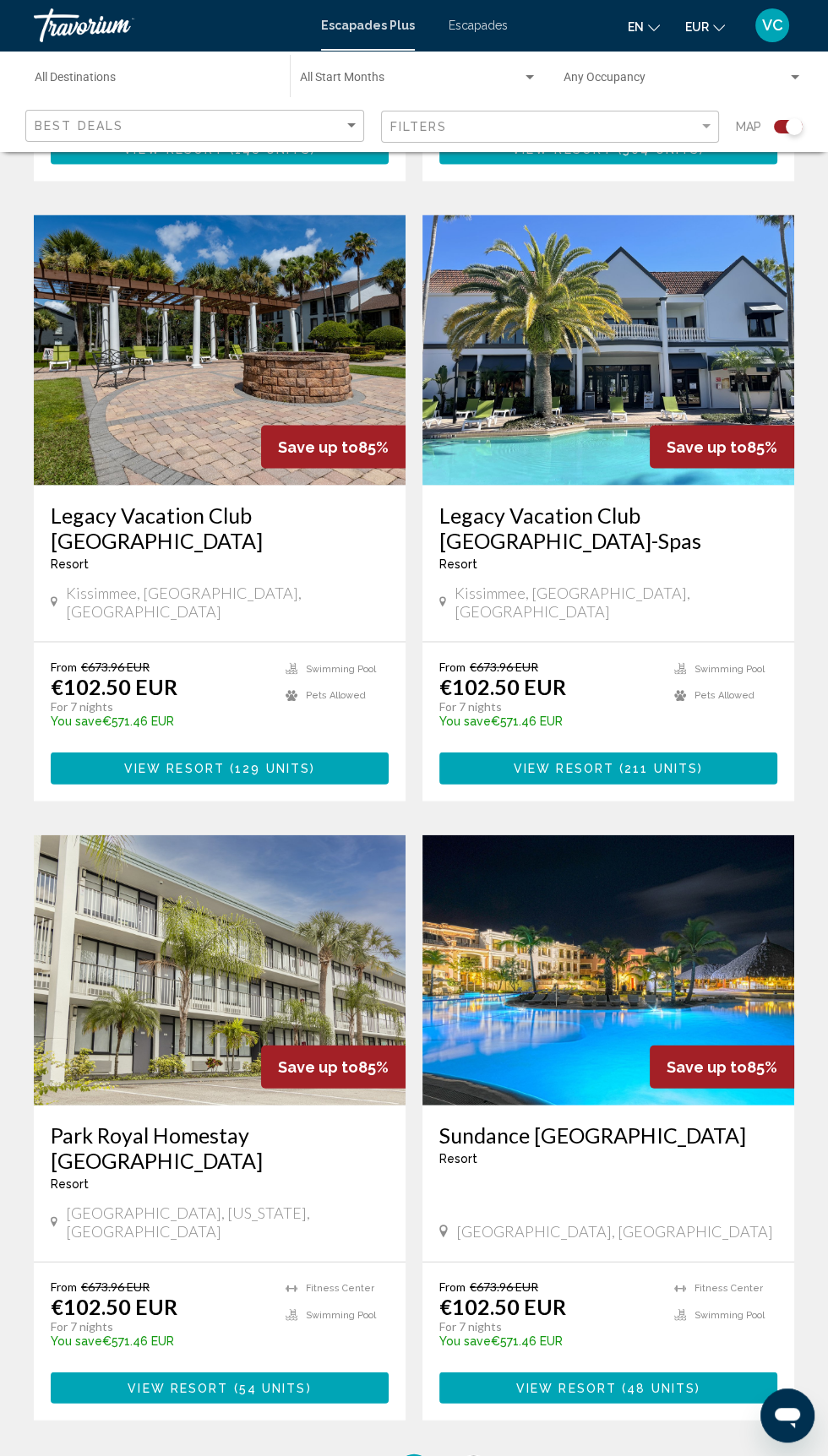
click at [473, 1455] on span "9" at bounding box center [473, 1472] width 9 height 19
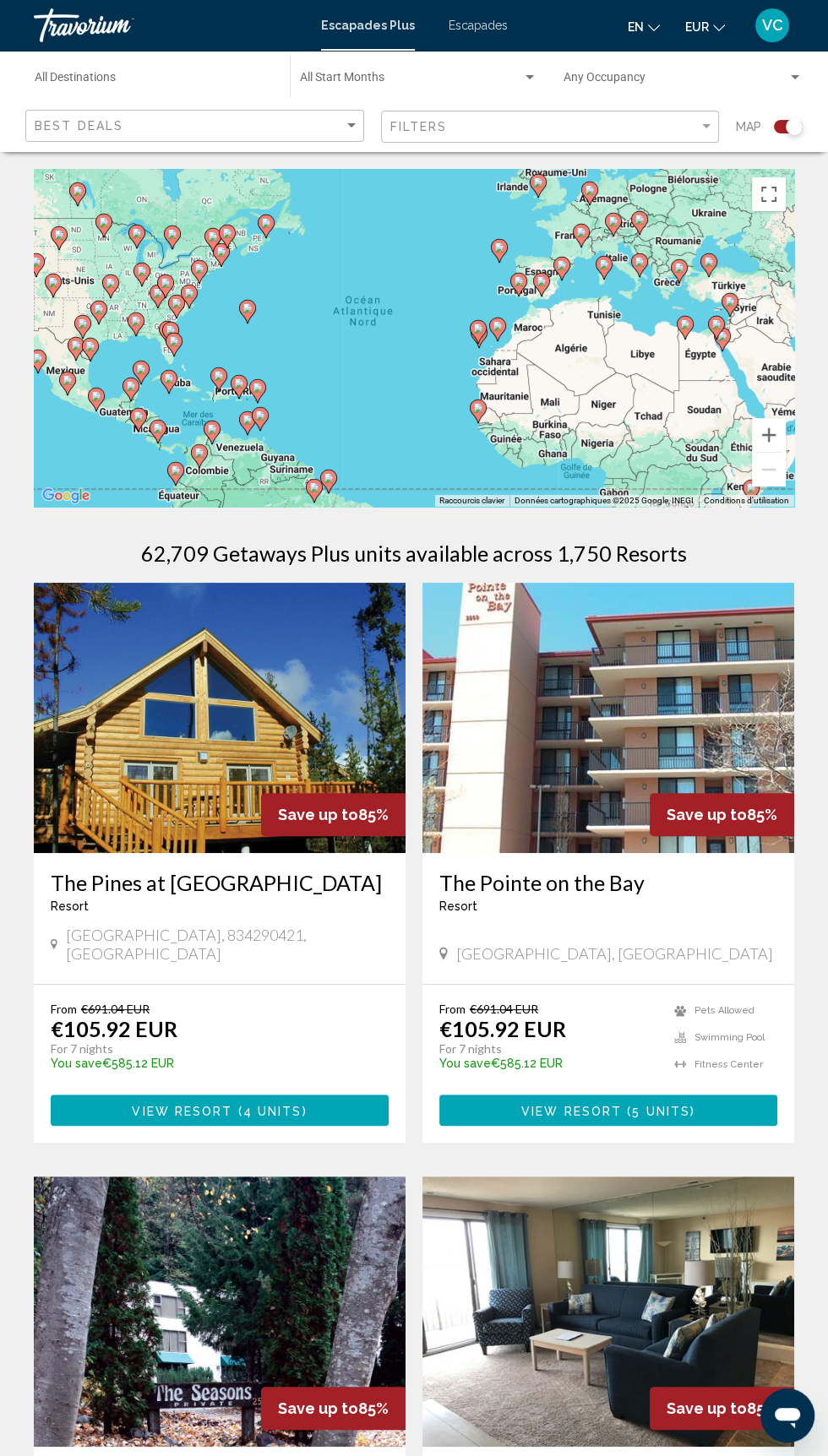
click at [381, 340] on div "Pour activer le glissement avec le clavier, appuyez sur Alt+Entrée. Une fois ce…" at bounding box center [414, 338] width 760 height 338
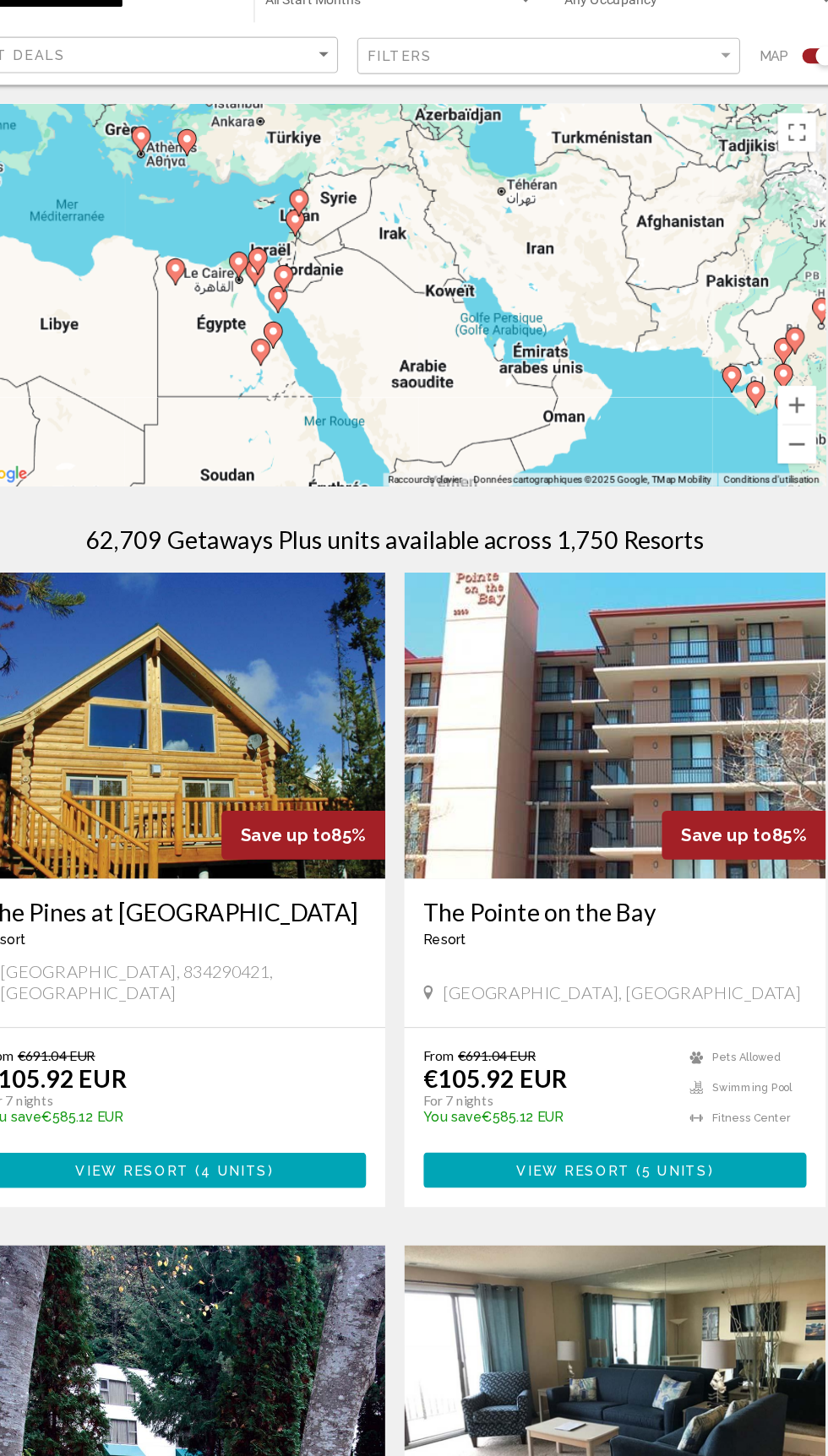
click at [240, 313] on div "Pour activer le glissement avec le clavier, appuyez sur Alt+Entrée. Une fois ce…" at bounding box center [414, 338] width 760 height 338
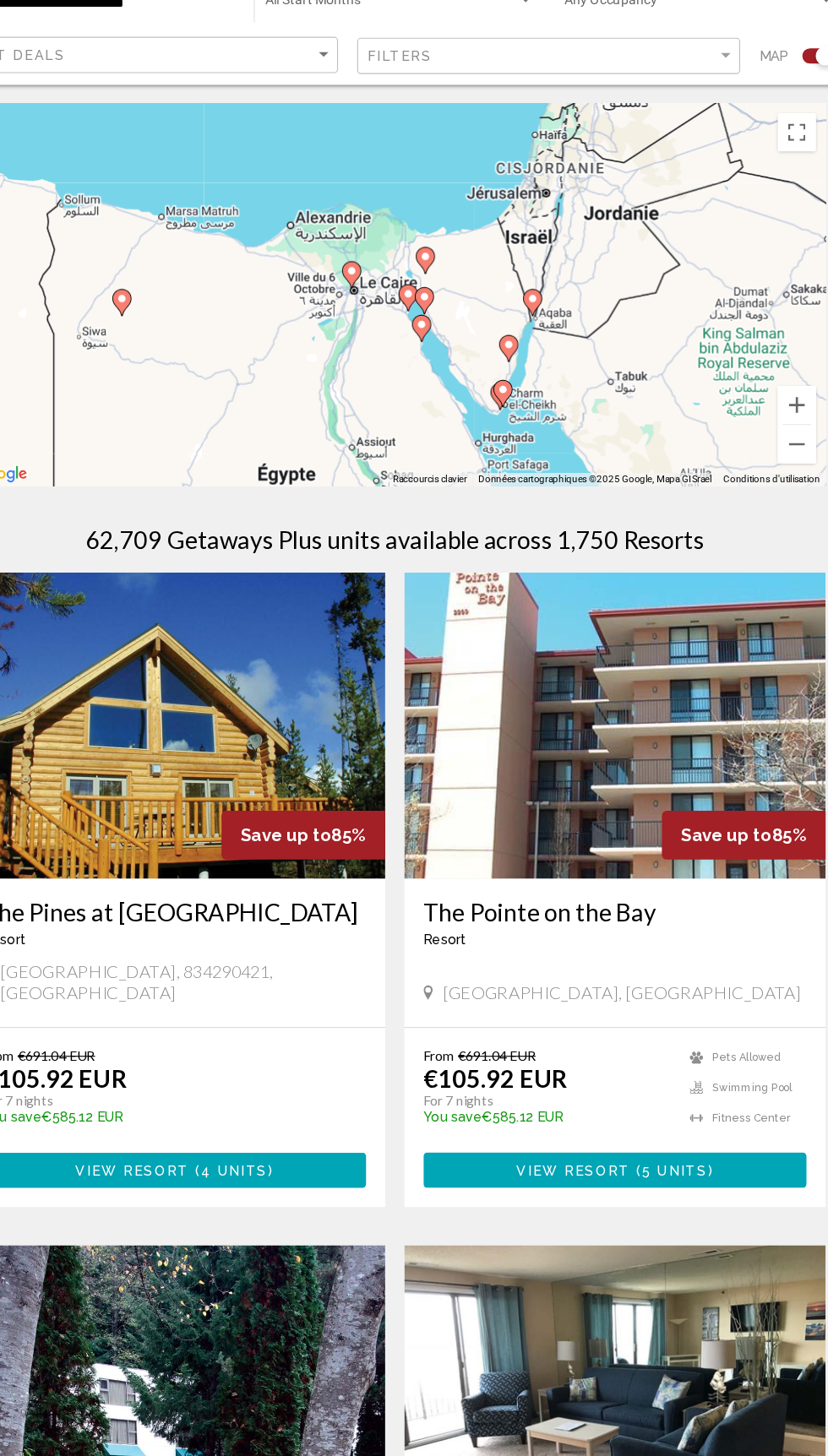
type input "**********"
click at [377, 317] on div "Pour activer le glissement avec le clavier, appuyez sur Alt+Entrée. Une fois ce…" at bounding box center [414, 338] width 760 height 338
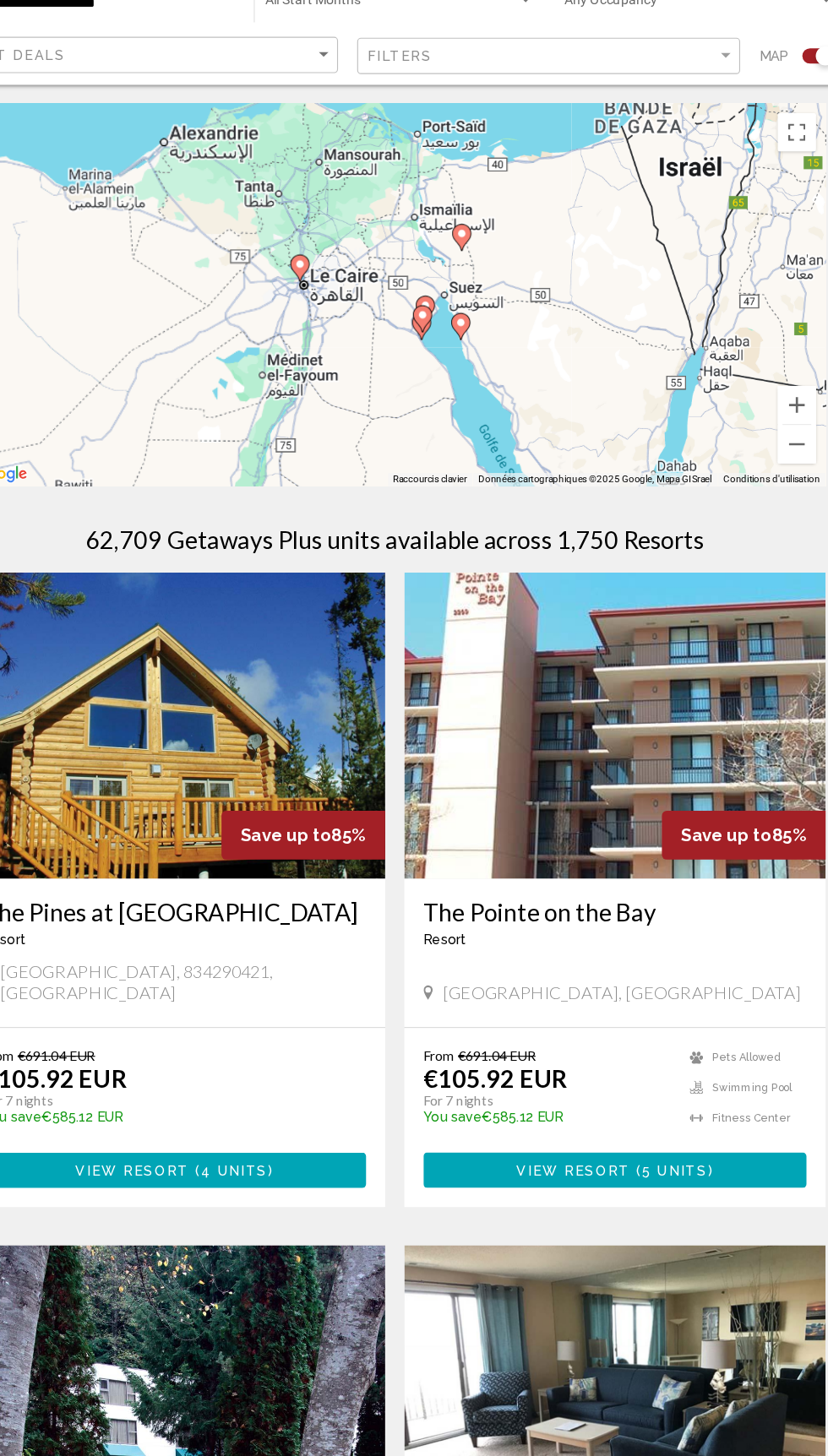
click at [345, 316] on div "Pour activer le glissement avec le clavier, appuyez sur Alt+Entrée. Une fois ce…" at bounding box center [414, 338] width 760 height 338
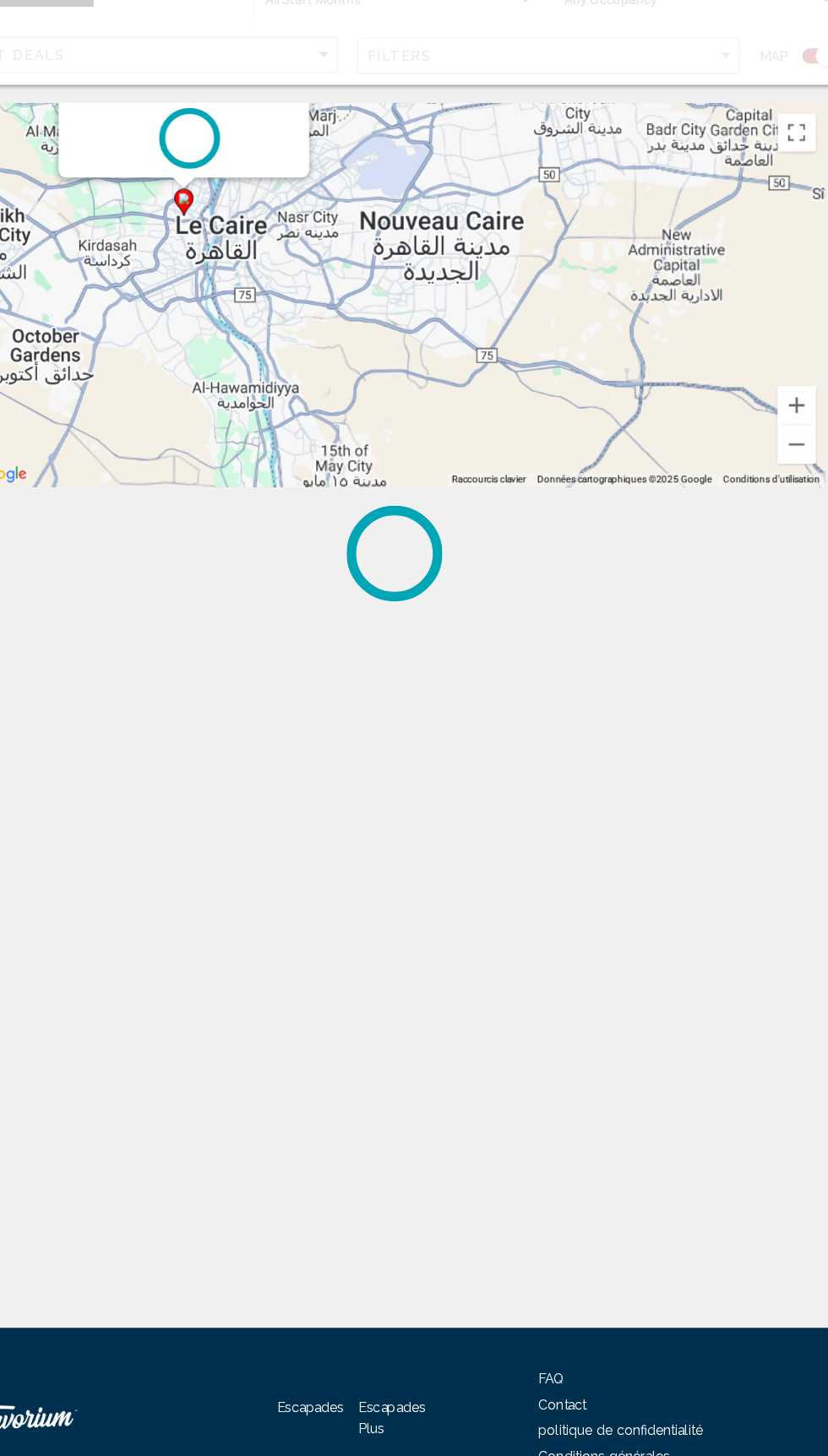
click at [271, 269] on div "Pour naviguer, appuyez sur les touches fléchées. Pour activer le glissement ave…" at bounding box center [414, 338] width 760 height 338
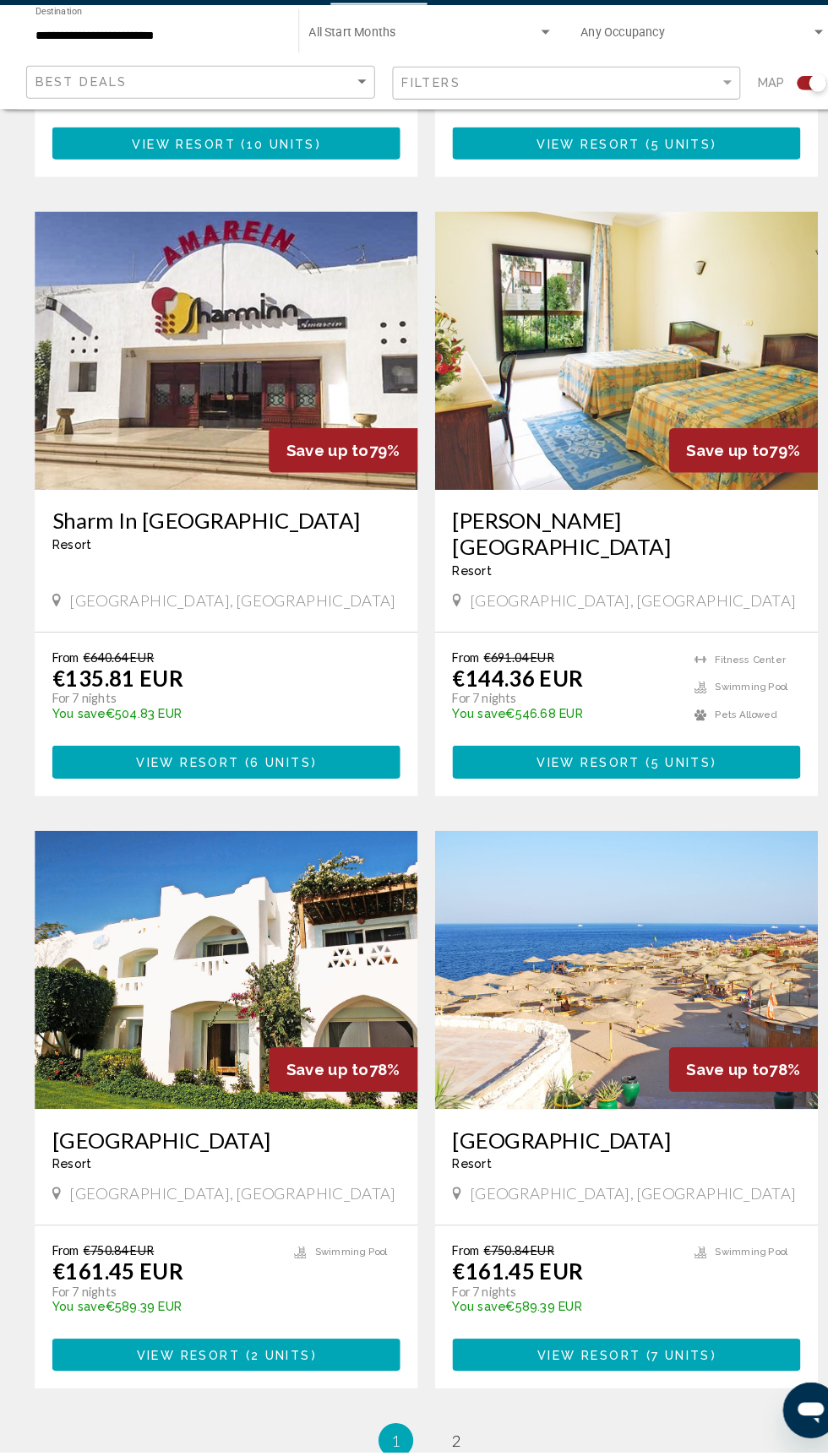
scroll to position [2745, 0]
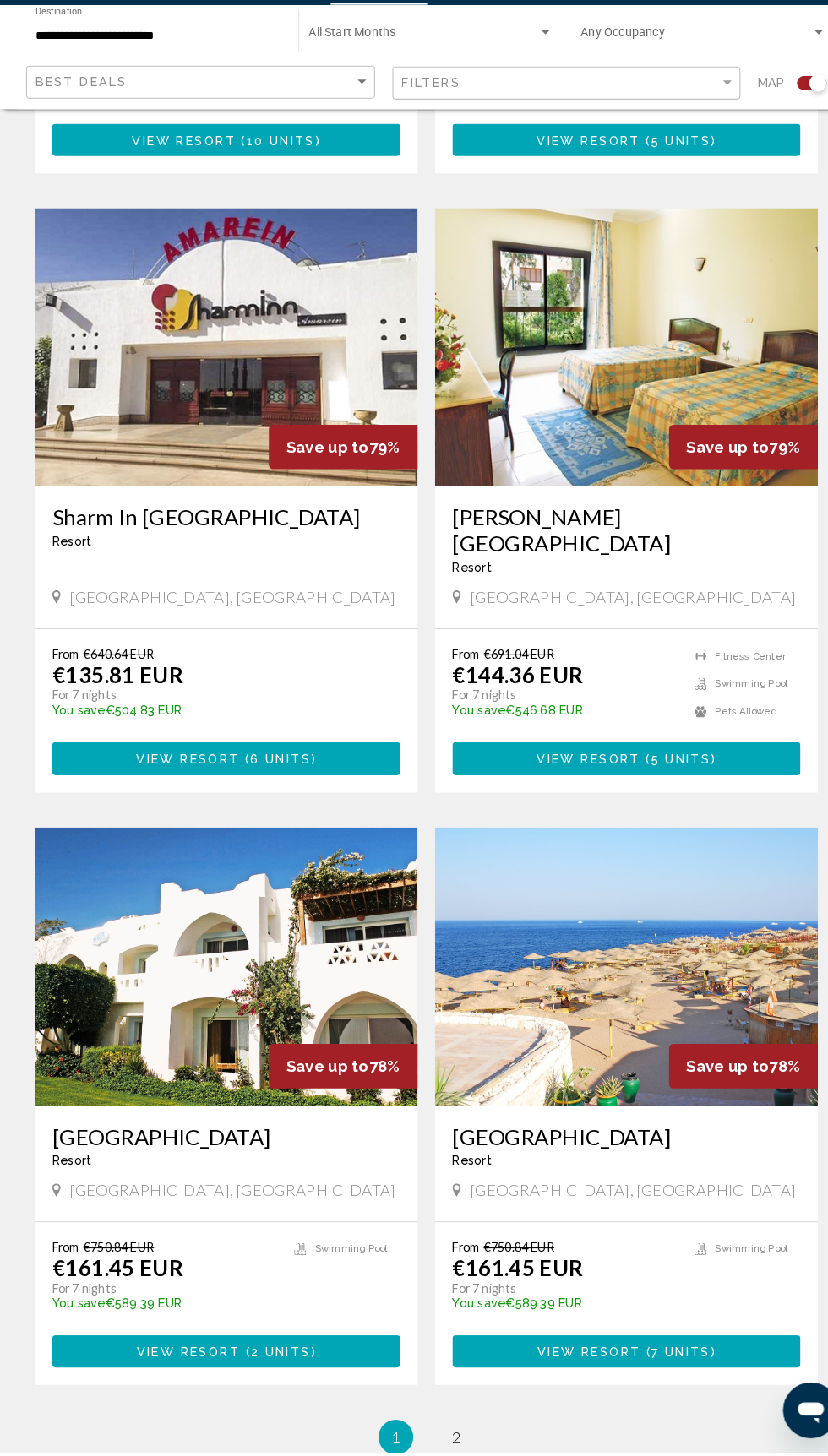
click at [451, 1428] on link "page 2" at bounding box center [444, 1442] width 29 height 29
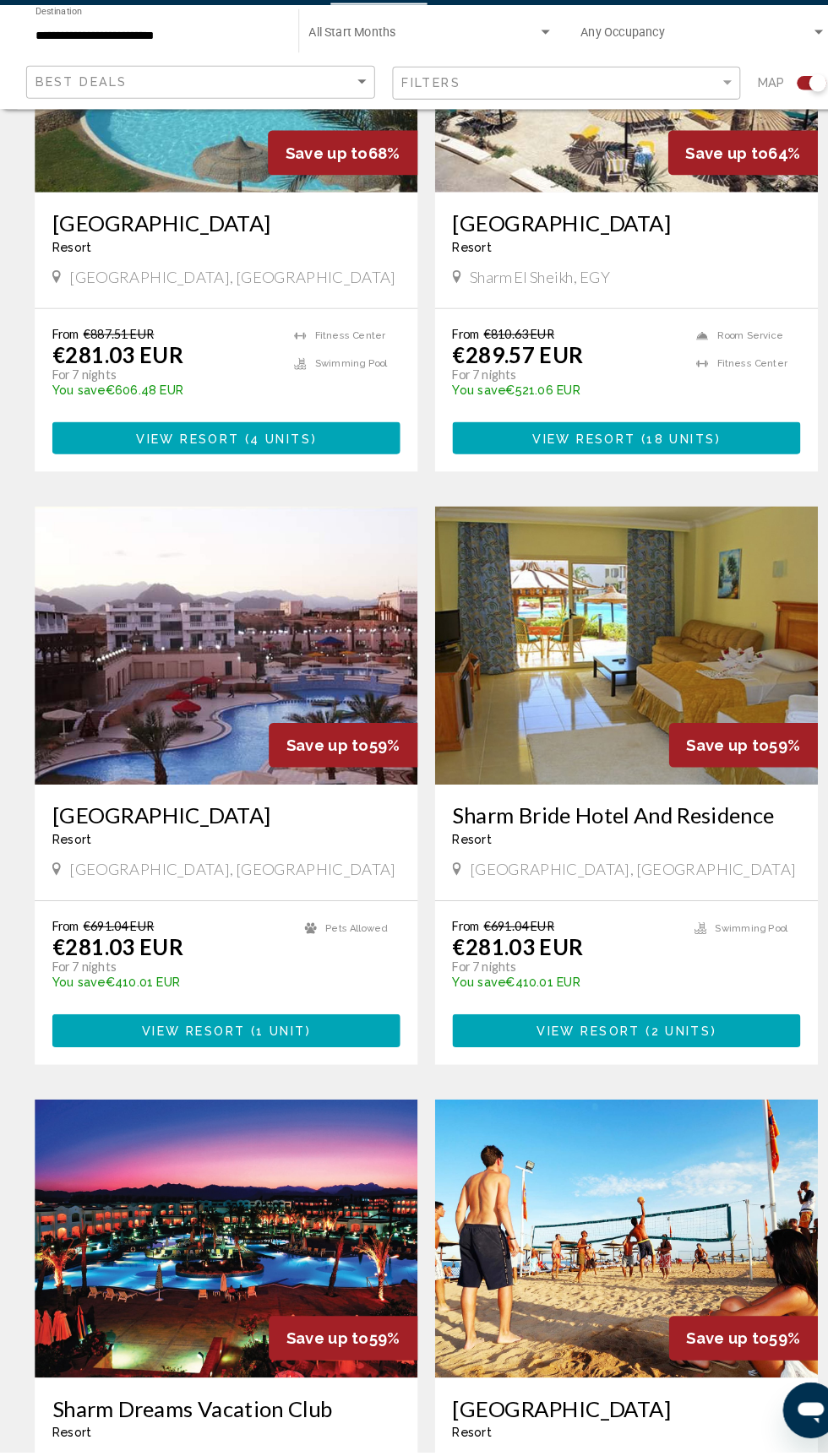
scroll to position [2399, 0]
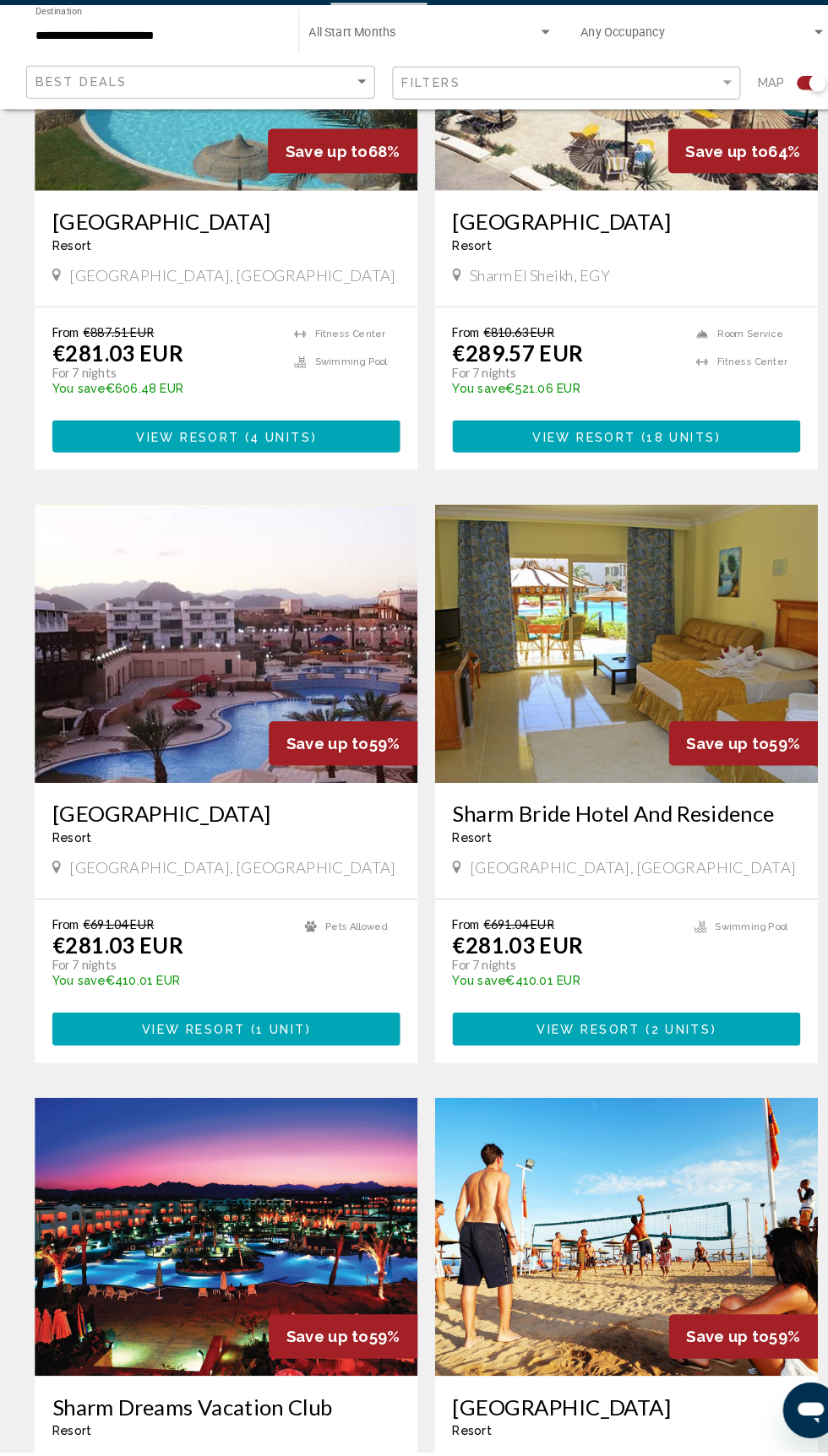
click at [225, 674] on img "Contenu principal" at bounding box center [219, 672] width 371 height 271
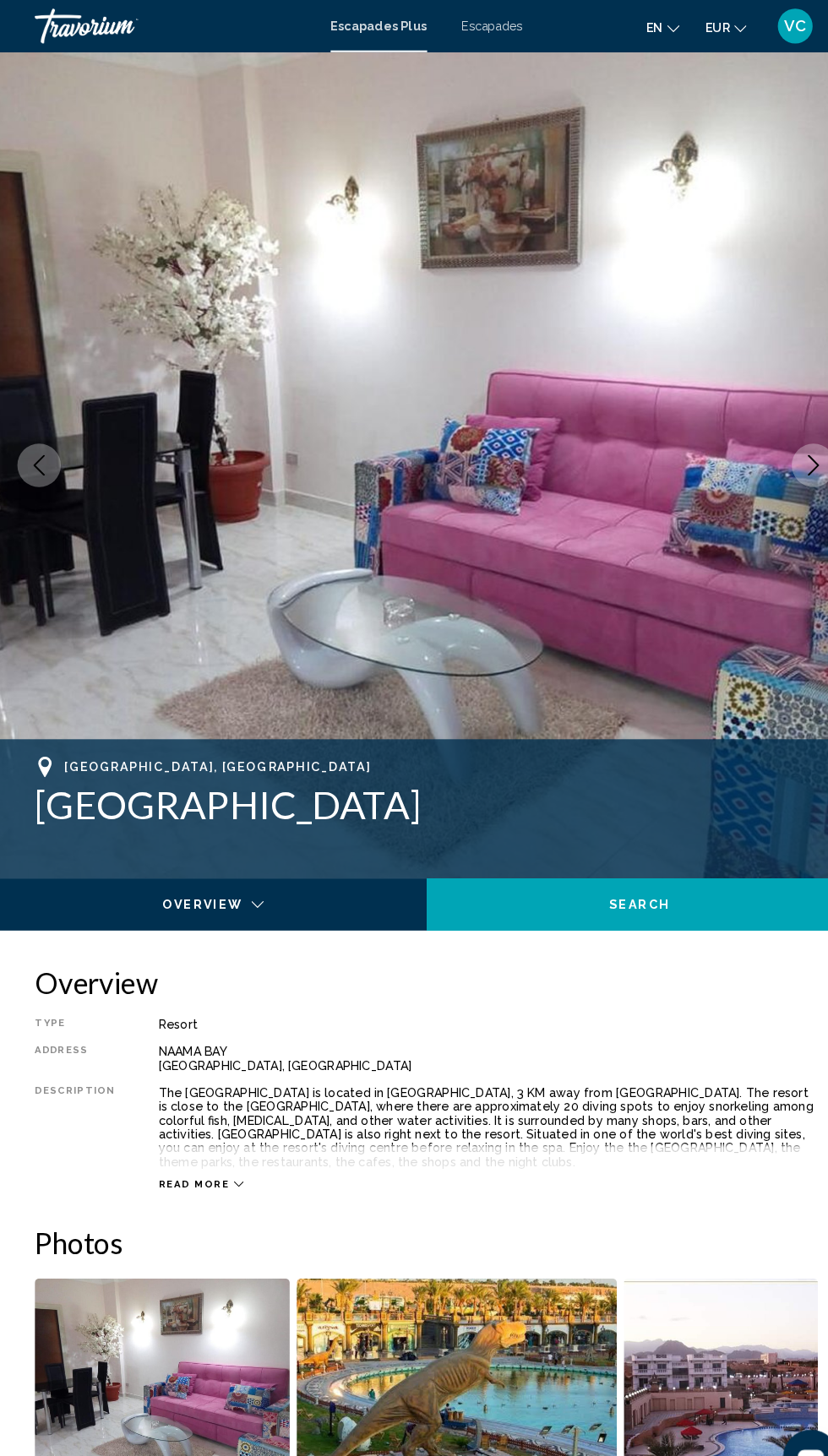
click at [789, 452] on icon "Next image" at bounding box center [790, 452] width 21 height 21
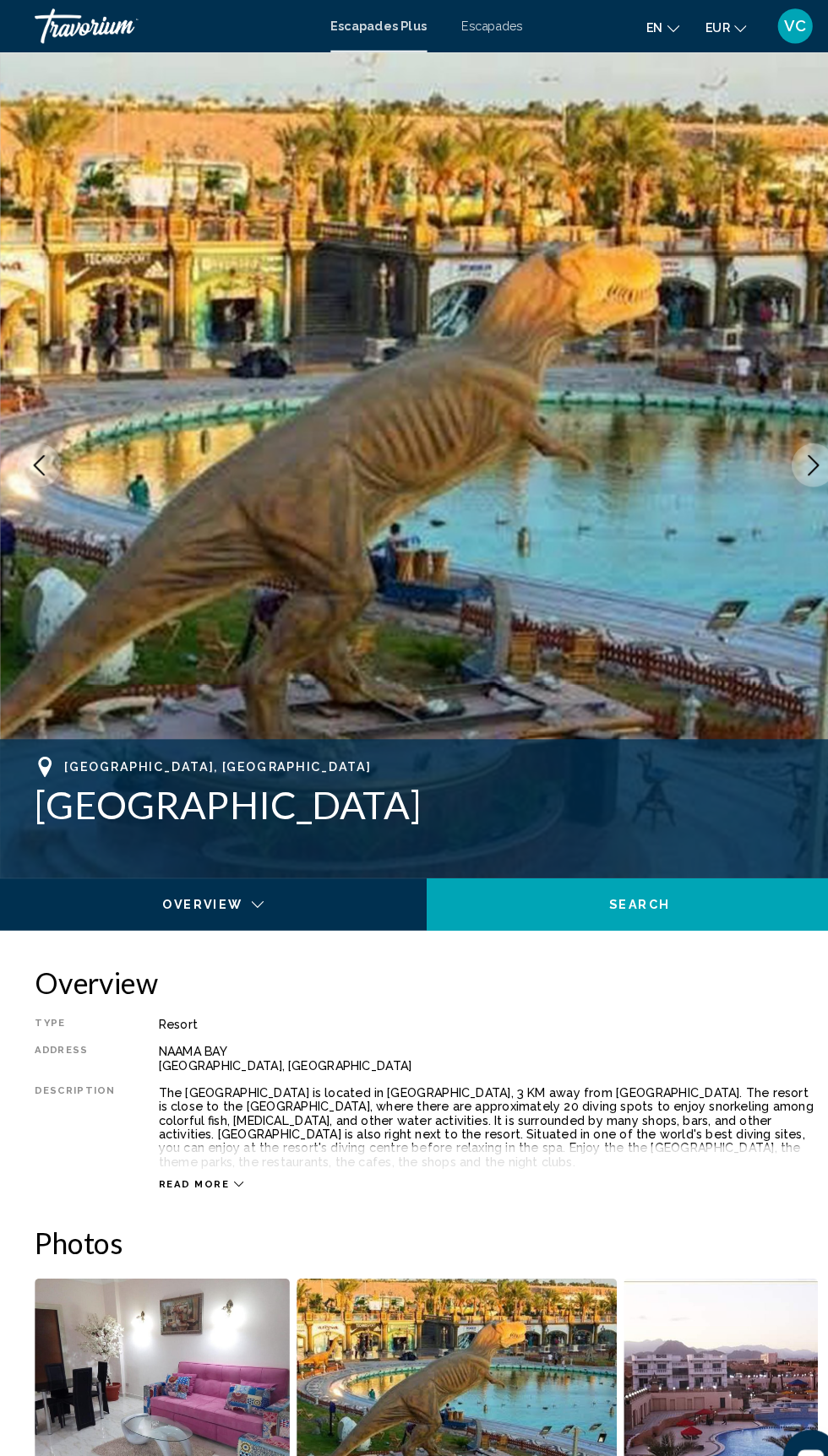
click at [773, 456] on button "Next image" at bounding box center [789, 451] width 42 height 42
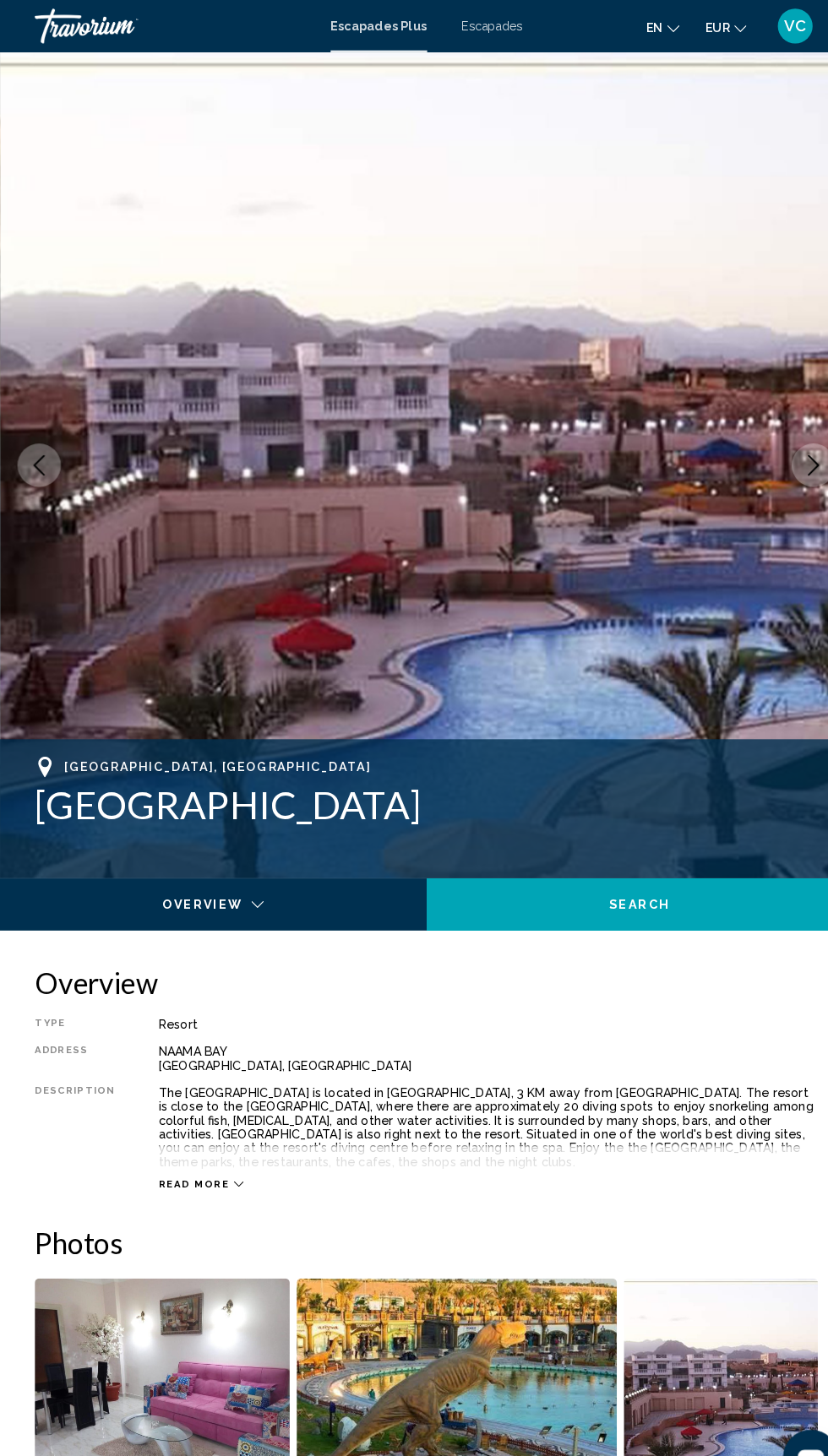
click at [769, 456] on button "Next image" at bounding box center [789, 451] width 42 height 42
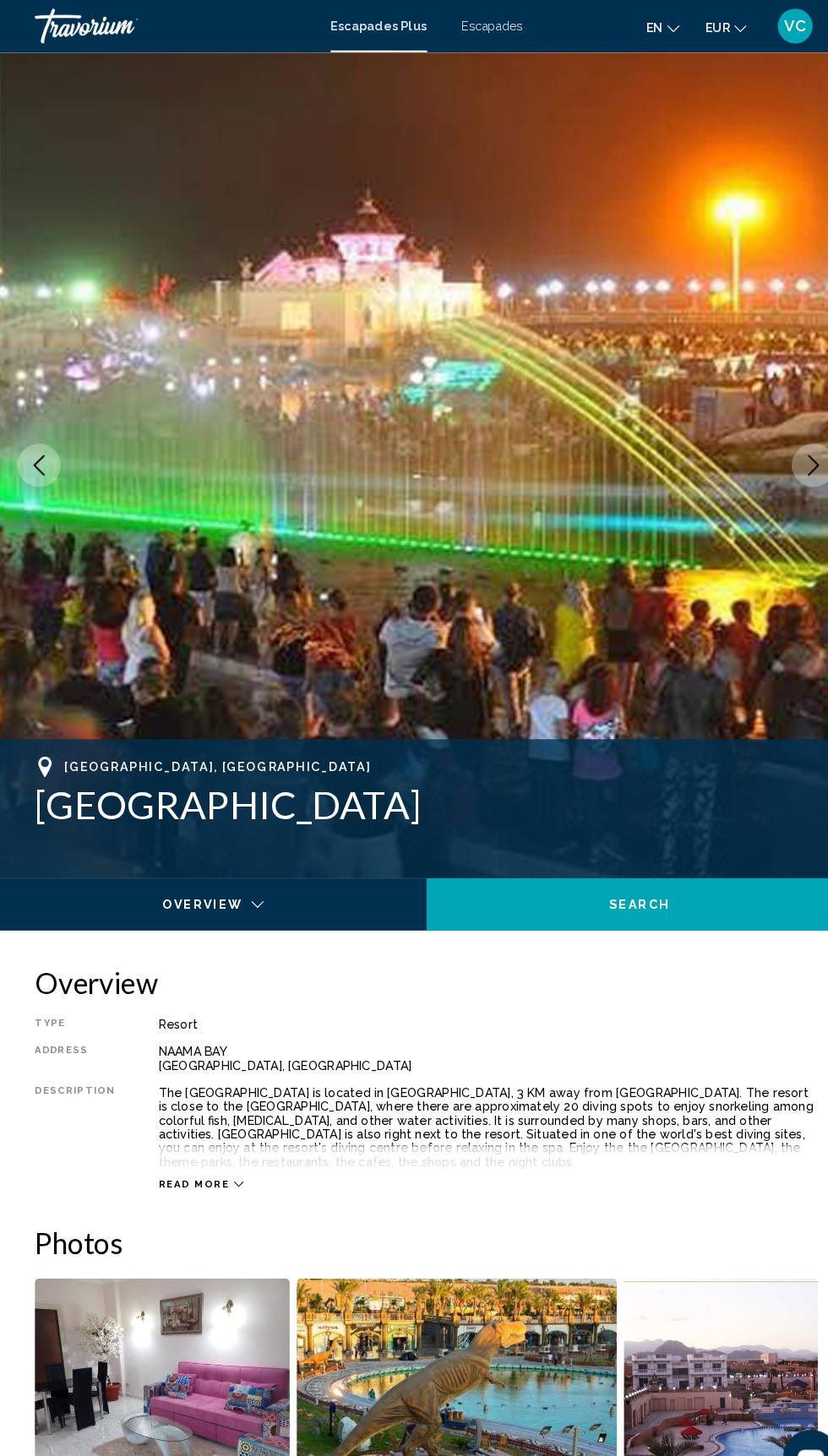
click at [778, 451] on button "Next image" at bounding box center [789, 451] width 42 height 42
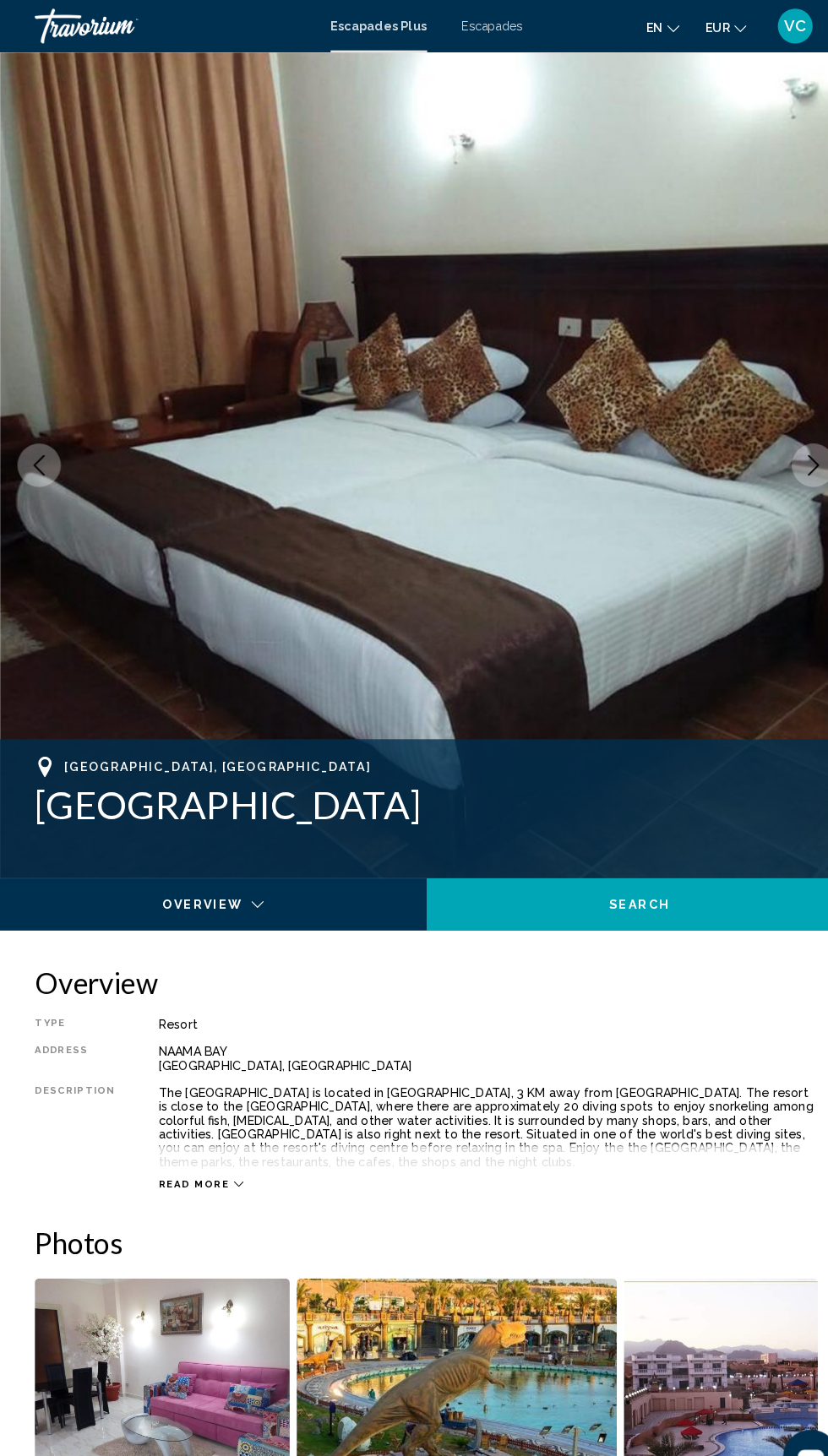
click at [780, 451] on icon "Next image" at bounding box center [790, 452] width 21 height 21
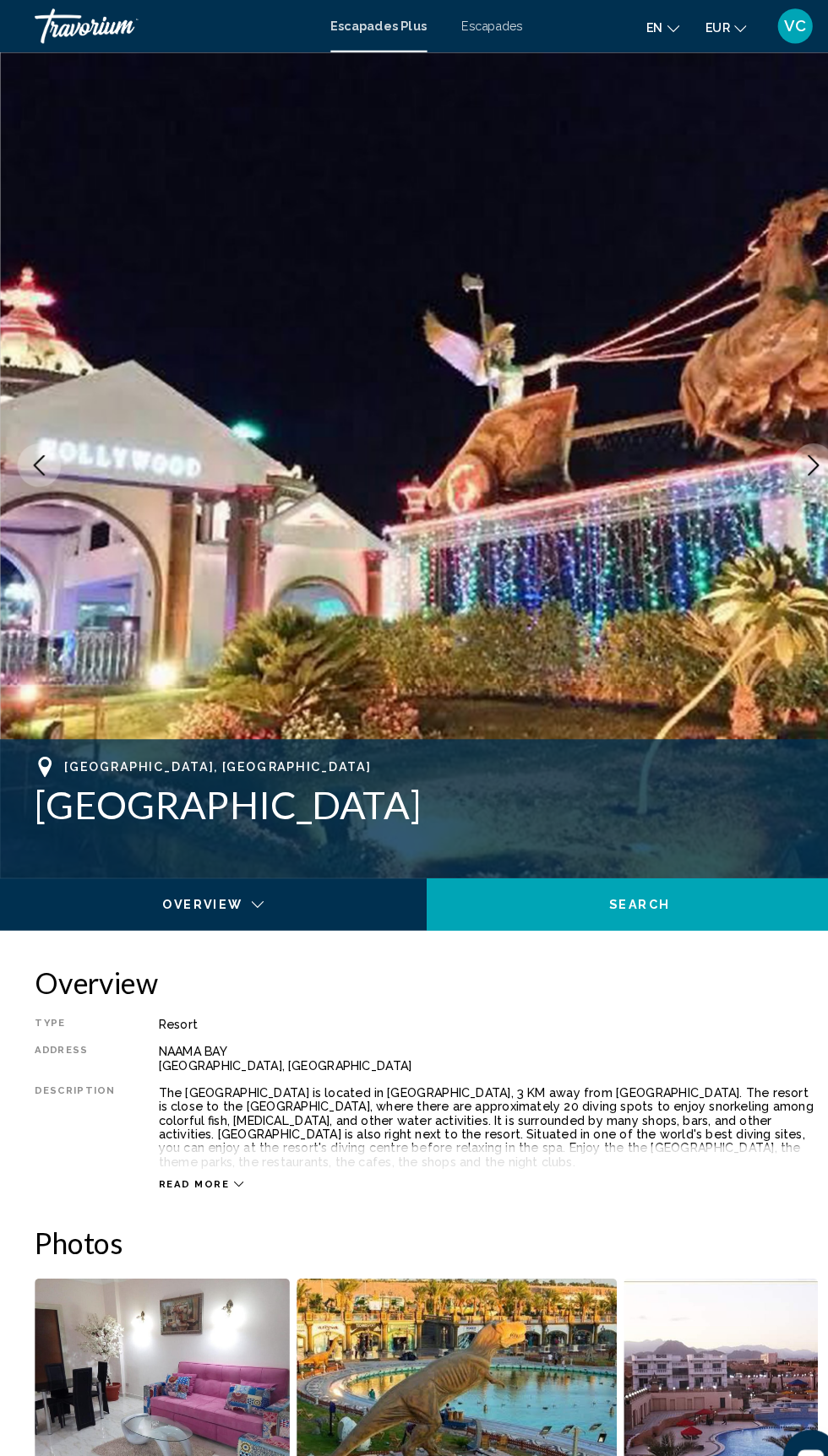
click at [777, 450] on button "Next image" at bounding box center [789, 451] width 42 height 42
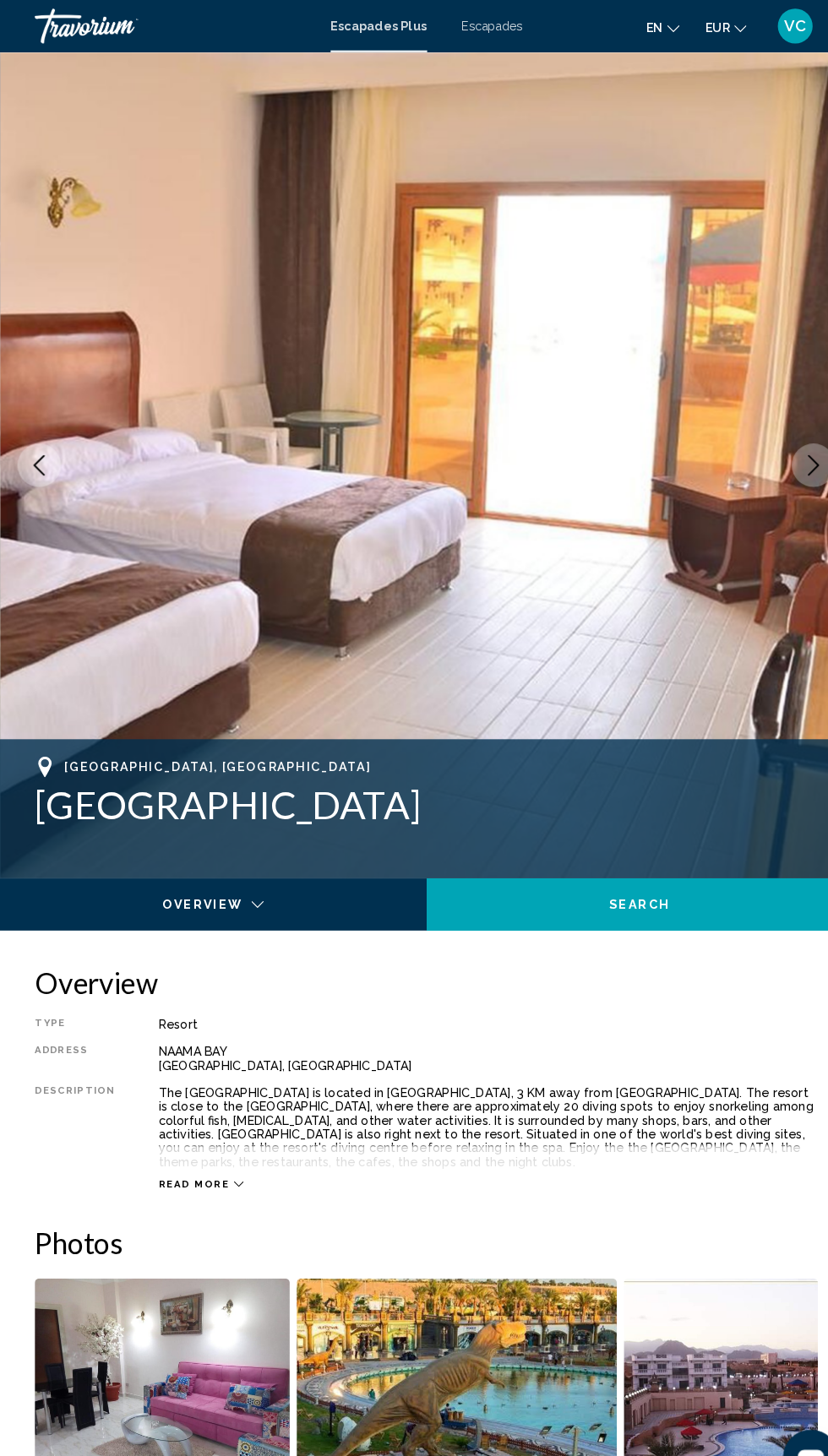
click at [789, 450] on icon "Next image" at bounding box center [790, 452] width 21 height 21
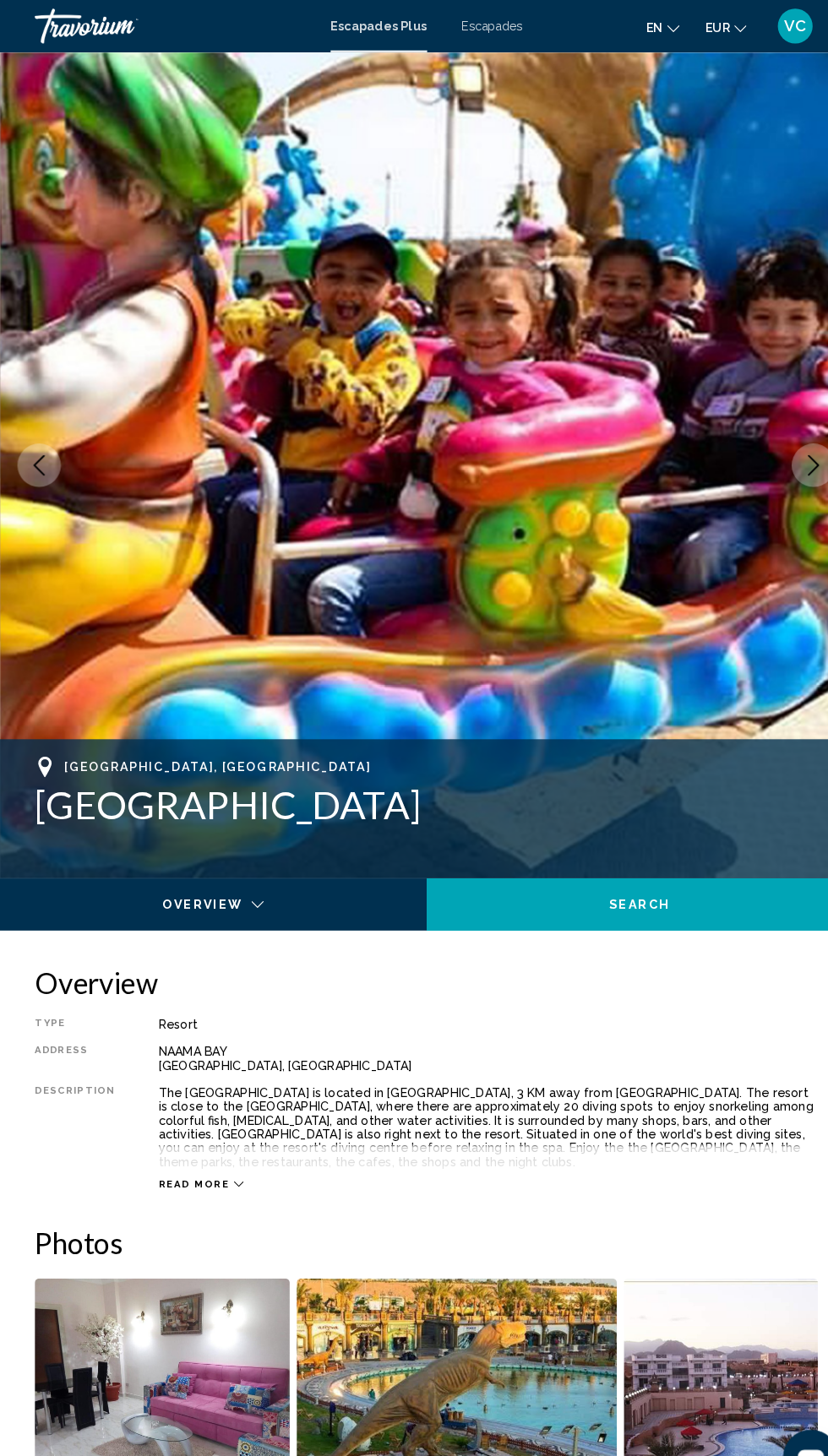
click at [39, 452] on icon "Previous image" at bounding box center [38, 452] width 21 height 21
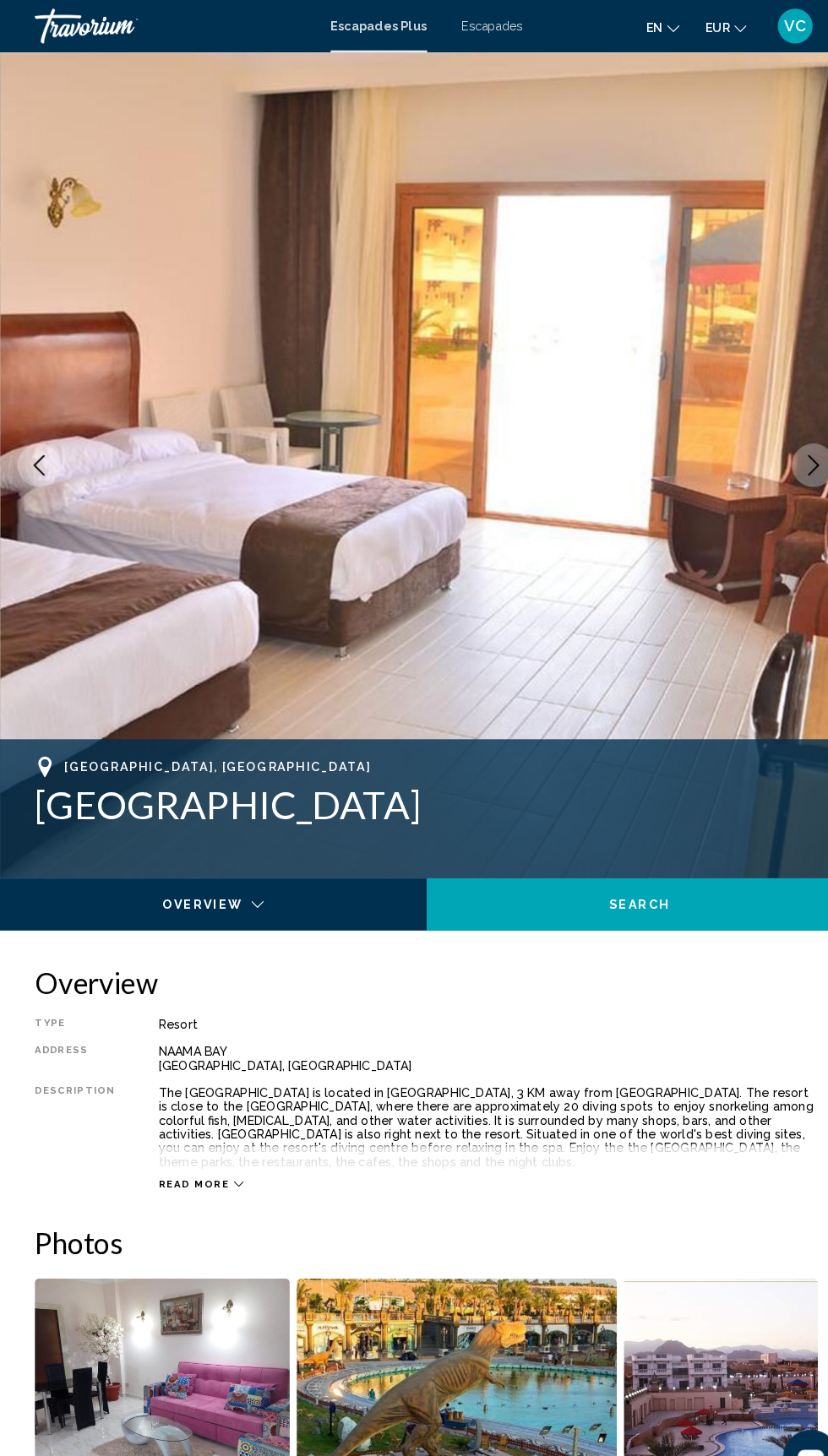
click at [38, 452] on icon "Previous image" at bounding box center [38, 452] width 21 height 21
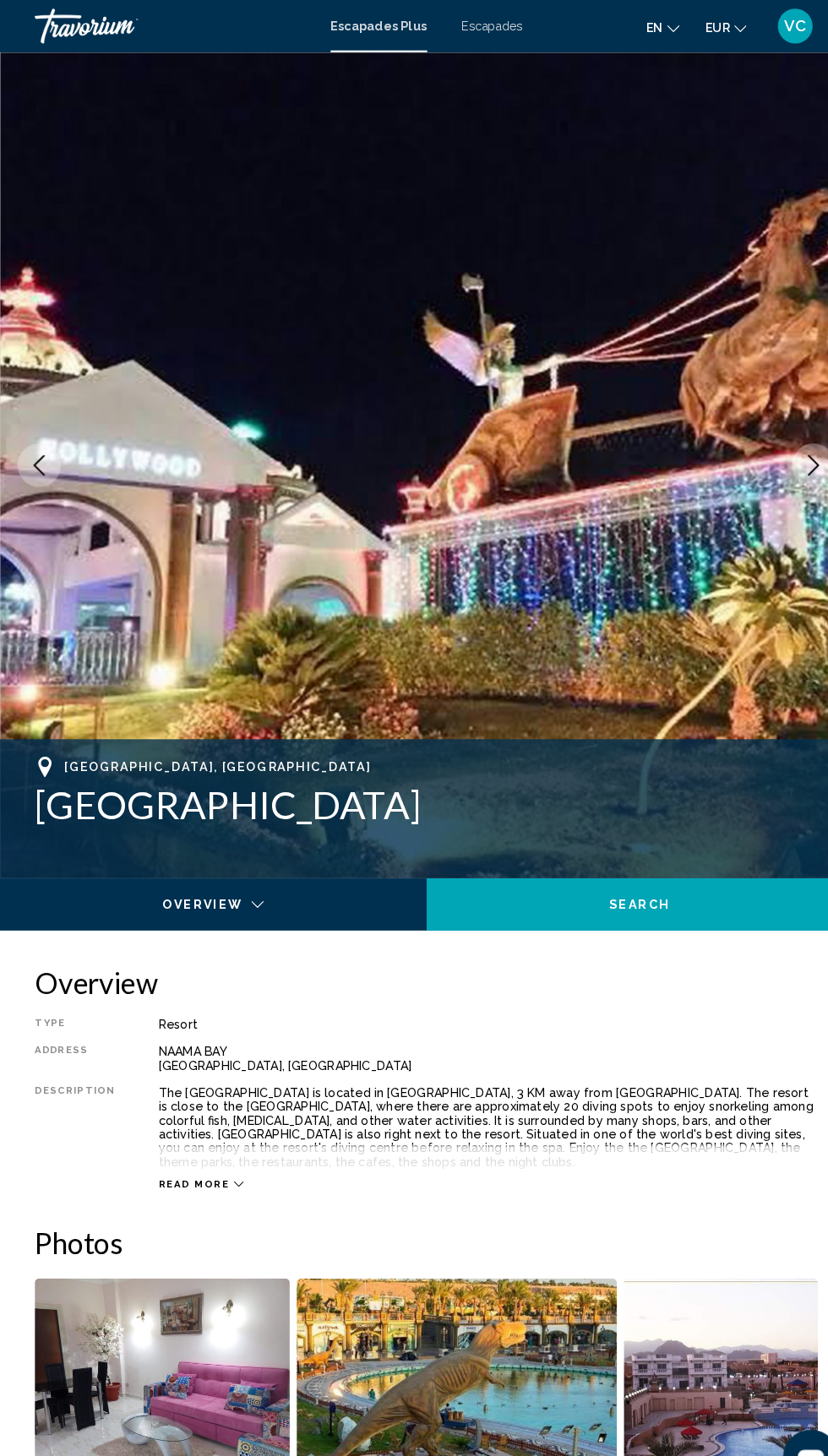
click at [46, 462] on button "Previous image" at bounding box center [38, 451] width 42 height 42
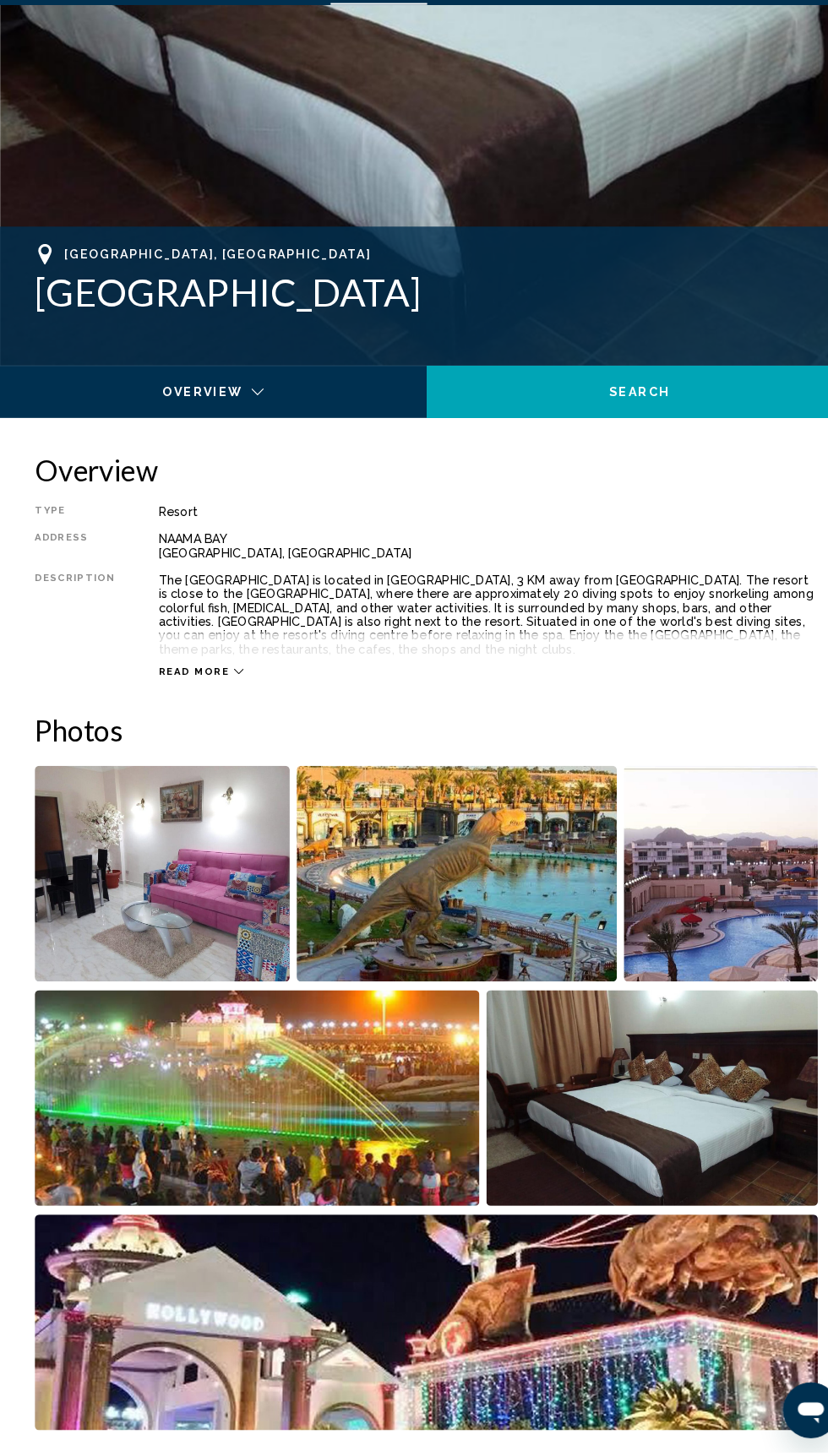
scroll to position [452, 0]
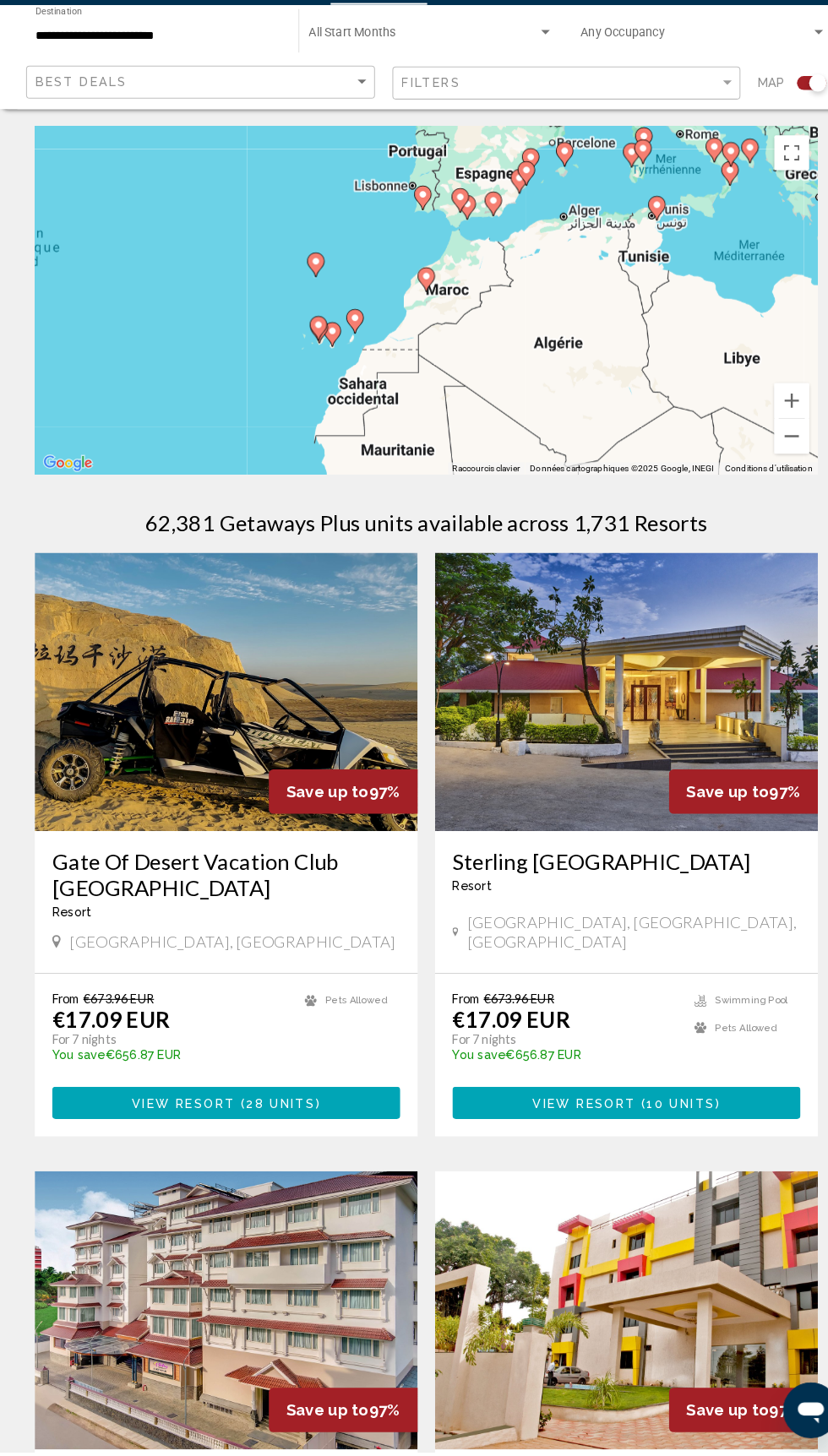
click at [420, 315] on icon "Contenu principal" at bounding box center [414, 317] width 16 height 22
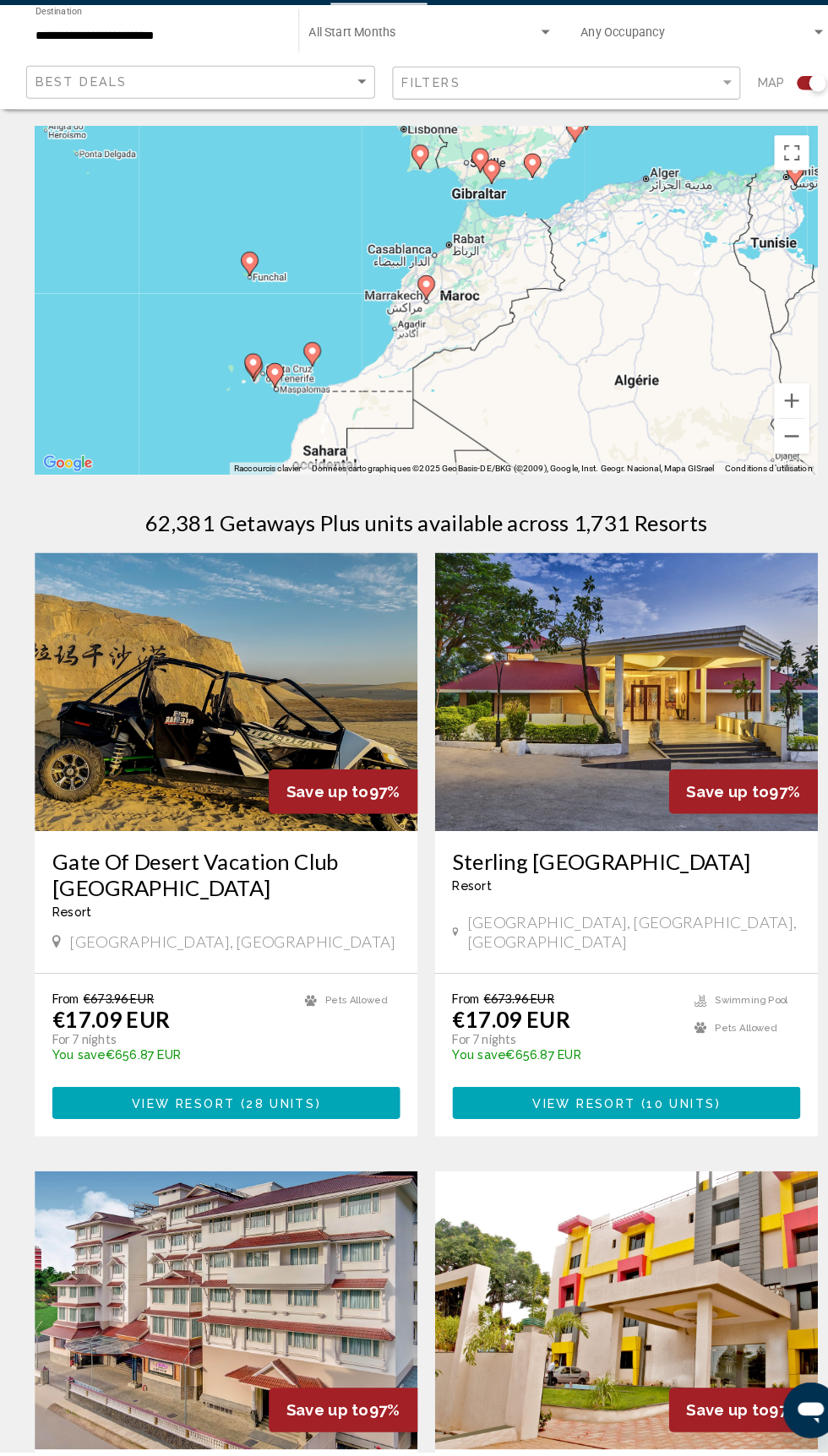
type input "**********"
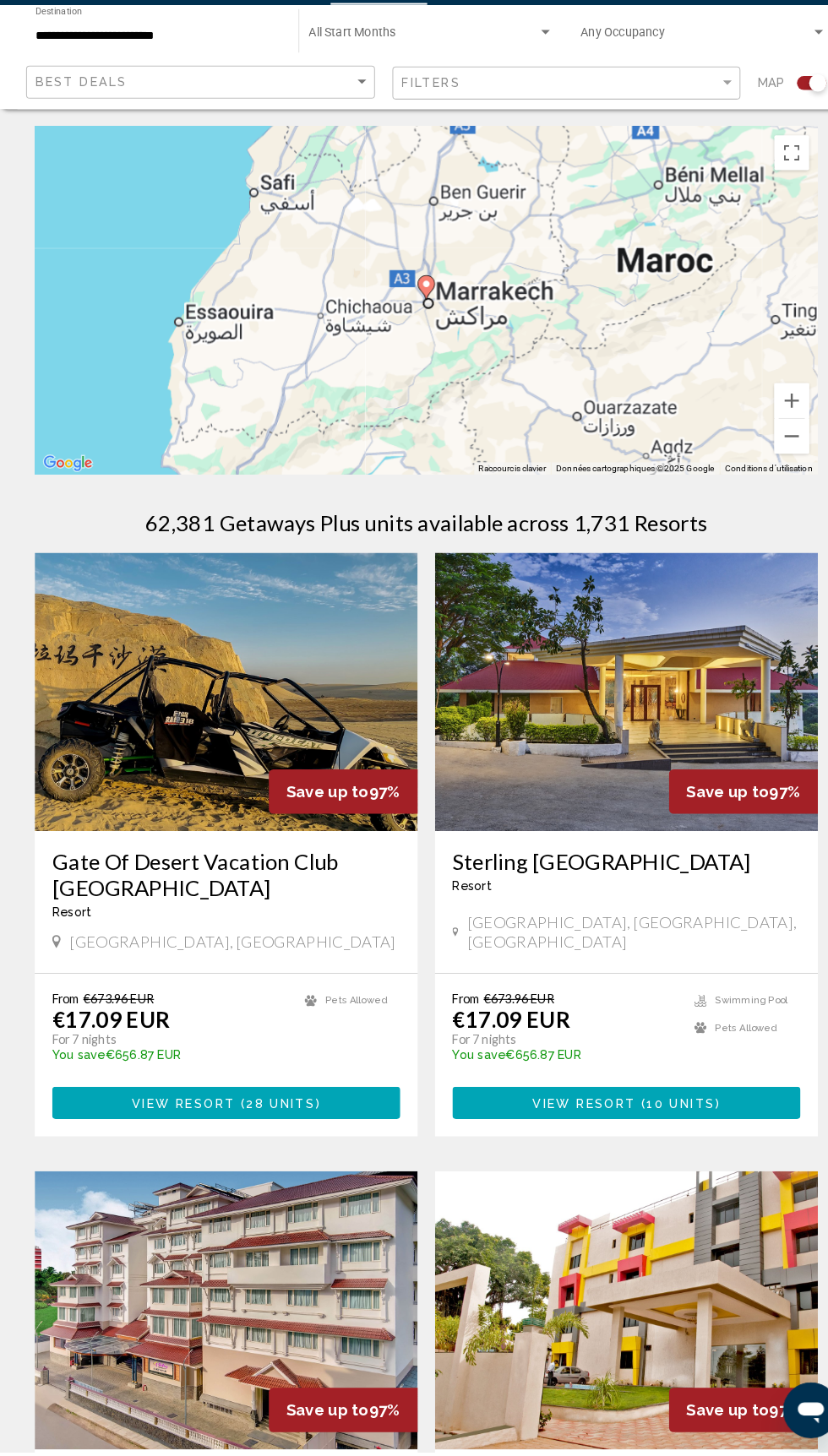
click at [413, 325] on image "Contenu principal" at bounding box center [414, 322] width 10 height 10
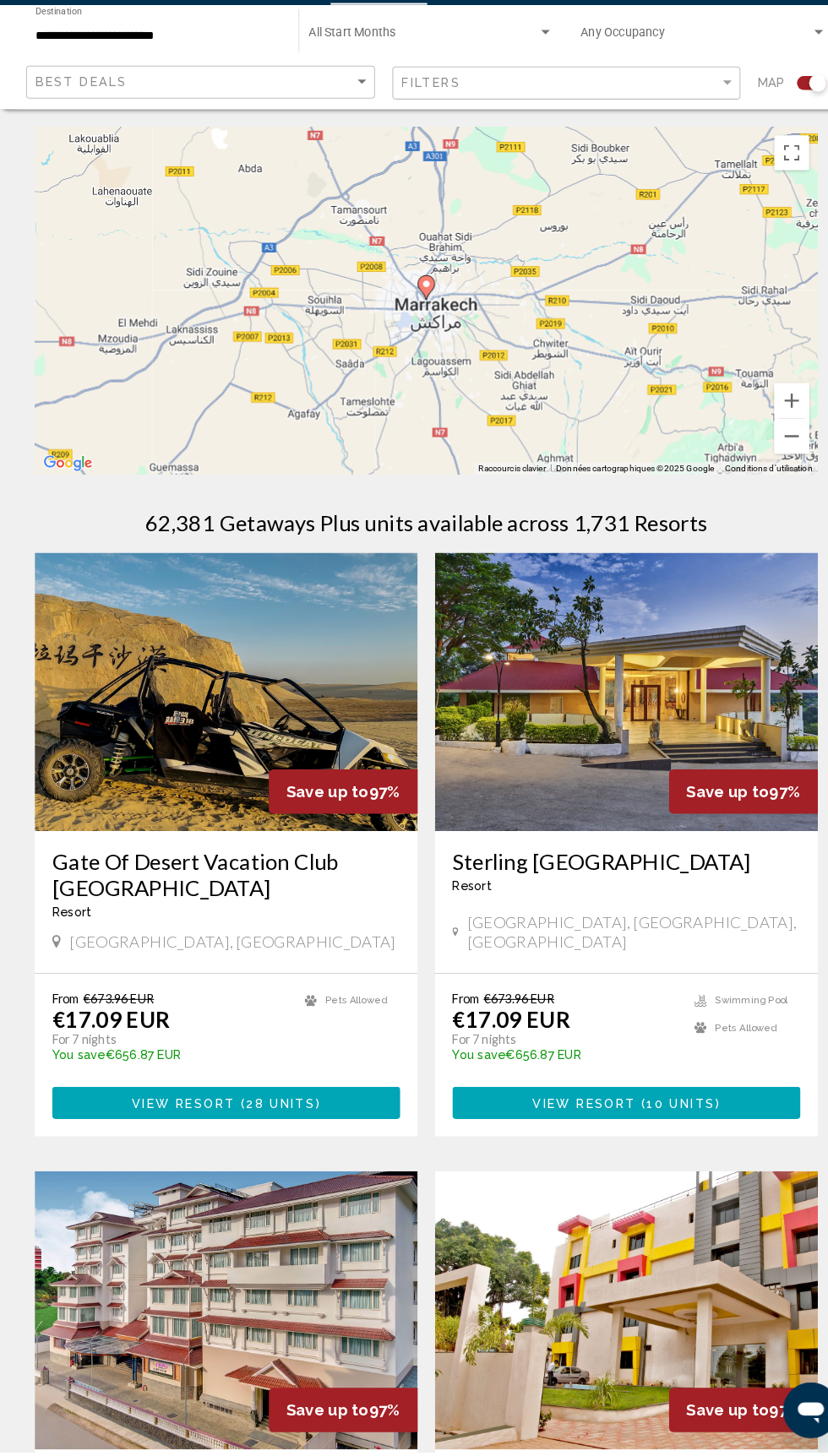
click at [413, 327] on icon "Contenu principal" at bounding box center [414, 325] width 16 height 22
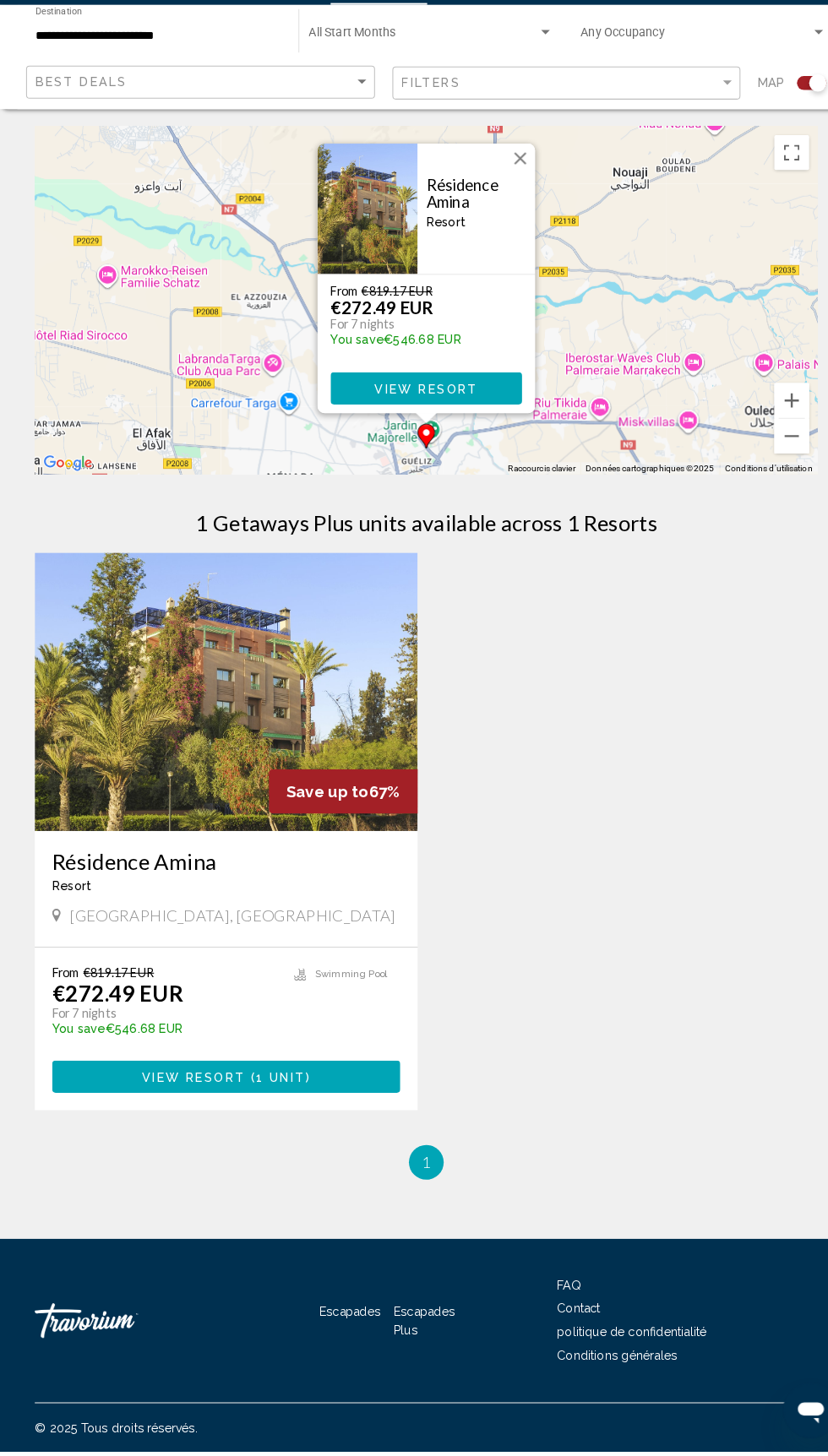
click at [189, 806] on img "Contenu principal" at bounding box center [219, 719] width 371 height 271
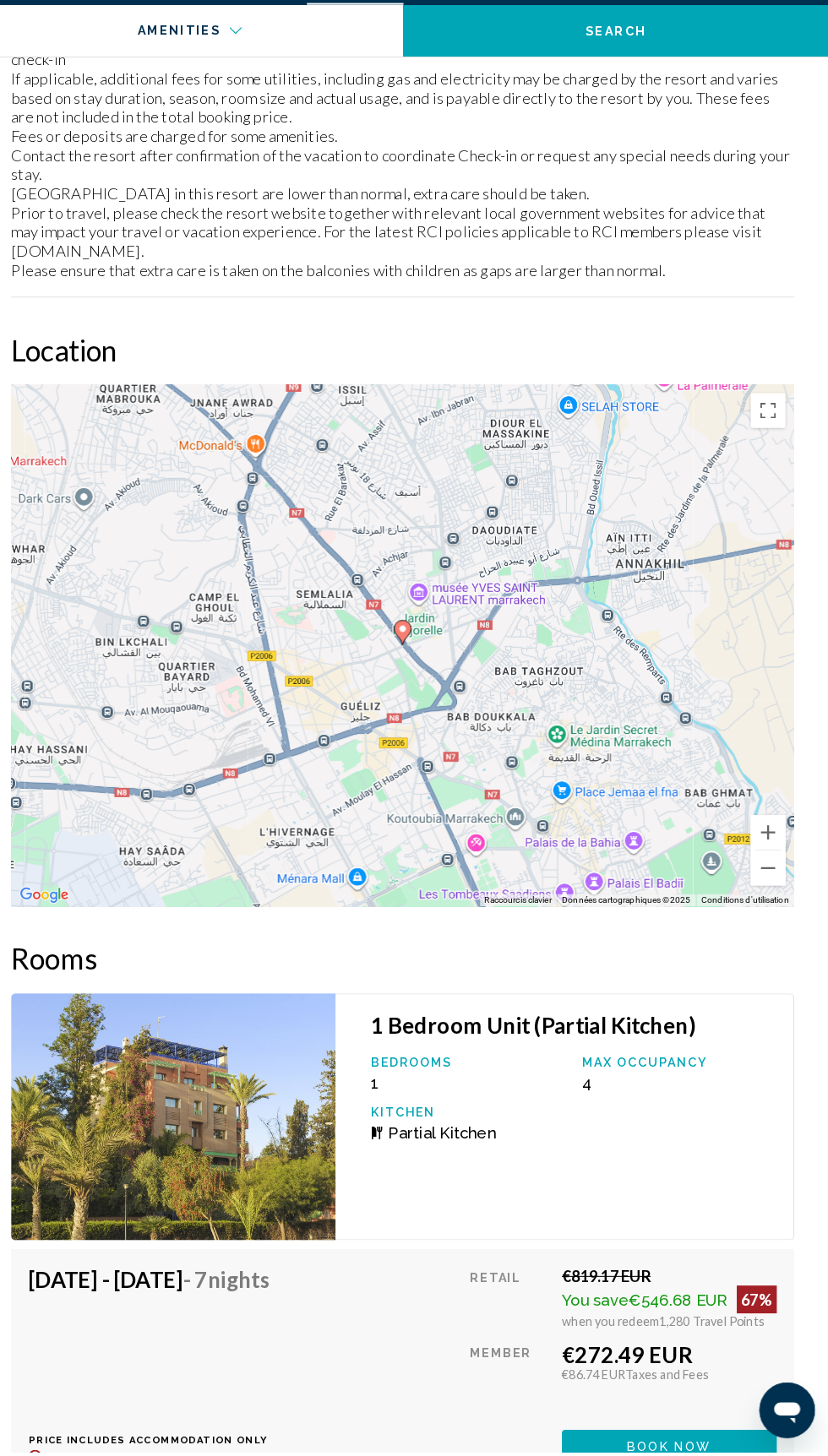
scroll to position [2736, 0]
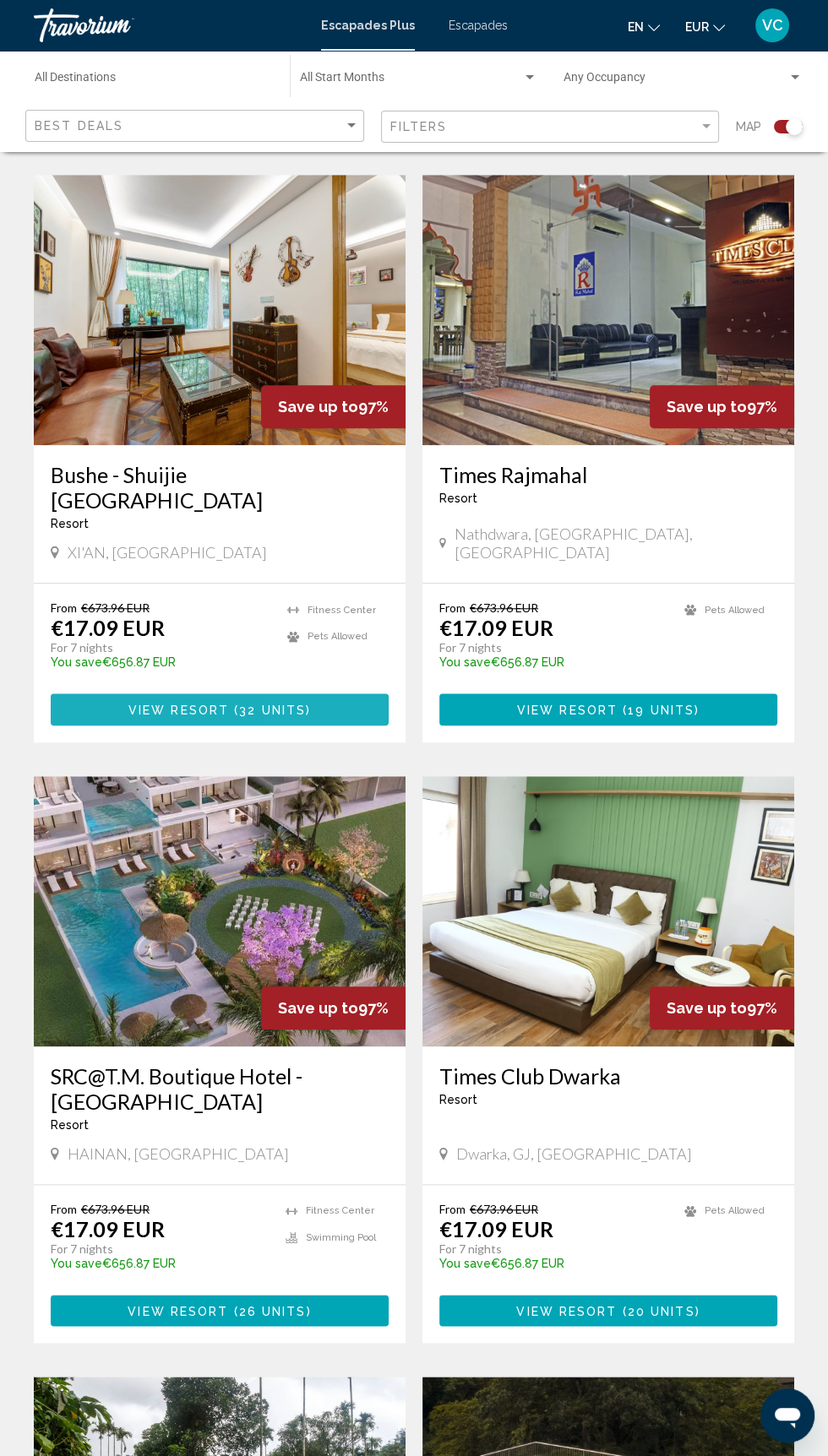
scroll to position [1028, 0]
